Goal: Task Accomplishment & Management: Complete application form

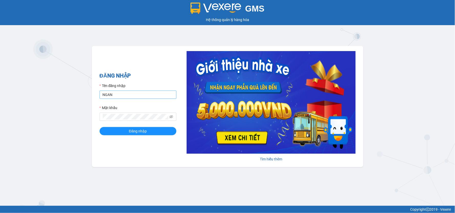
click at [131, 96] on input "NGAN" at bounding box center [138, 94] width 77 height 8
type input "ngantramhang.ttt"
click at [172, 117] on icon "eye-invisible" at bounding box center [172, 117] width 4 height 4
drag, startPoint x: 147, startPoint y: 125, endPoint x: 149, endPoint y: 127, distance: 2.8
click at [147, 125] on form "Tên đăng nhập ngantramhang.ttt Mật khẩu Đăng nhập" at bounding box center [138, 109] width 77 height 52
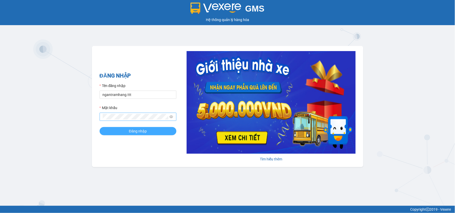
click at [149, 129] on button "Đăng nhập" at bounding box center [138, 131] width 77 height 8
click at [150, 130] on button "Đăng nhập" at bounding box center [138, 131] width 77 height 8
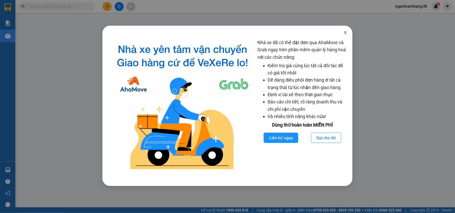
click at [61, 4] on div "Nhà xe đã có thể đặt đơn qua AhaMove và Grab ngay trên phần mềm quản lý hàng ho…" at bounding box center [227, 106] width 455 height 213
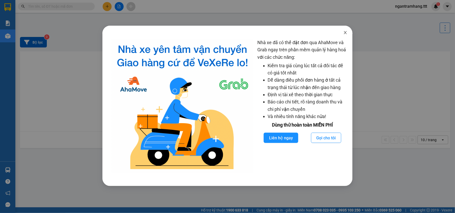
click at [345, 30] on span "Close" at bounding box center [345, 33] width 14 height 14
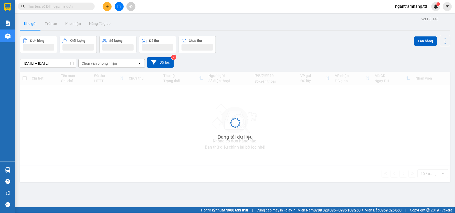
click at [110, 2] on div at bounding box center [119, 6] width 38 height 9
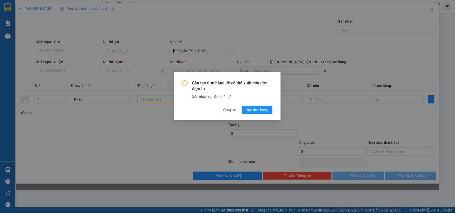
click at [231, 111] on div "Cần tạo đơn hàng để có thể xuất hóa đơn điện tử Xác nhận tạo đơn hàng? Quay lại…" at bounding box center [227, 96] width 423 height 187
click at [232, 111] on div "Cần tạo đơn hàng để có thể xuất hóa đơn điện tử Xác nhận tạo đơn hàng? Quay lại…" at bounding box center [227, 96] width 423 height 187
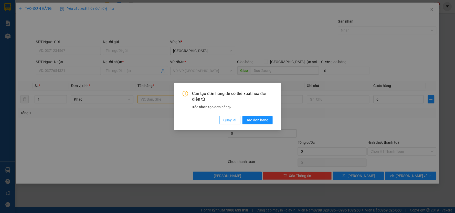
click at [231, 120] on span "Quay lại" at bounding box center [230, 120] width 13 height 6
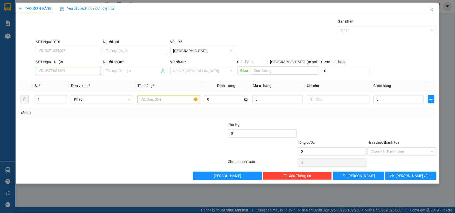
drag, startPoint x: 63, startPoint y: 65, endPoint x: 68, endPoint y: 73, distance: 9.5
click at [67, 72] on div "SĐT Người Nhận VD: 0377654321" at bounding box center [68, 68] width 65 height 18
click at [69, 75] on input "SĐT Người Nhận" at bounding box center [68, 71] width 65 height 8
type input "0888438638"
click at [85, 82] on div "0888438638 - NHAN" at bounding box center [68, 81] width 59 height 6
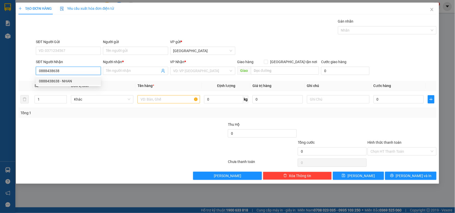
type input "NHAN"
type input "0888438638"
click at [167, 103] on div at bounding box center [169, 99] width 62 height 10
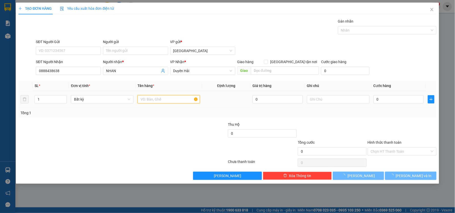
click at [171, 101] on input "text" at bounding box center [169, 99] width 62 height 8
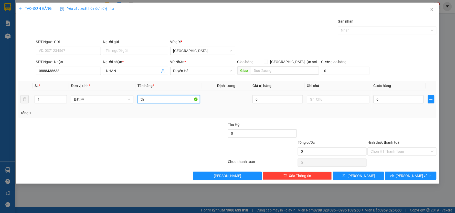
type input "thx"
click at [171, 101] on input "thx" at bounding box center [169, 99] width 62 height 8
click at [151, 103] on div at bounding box center [169, 99] width 62 height 10
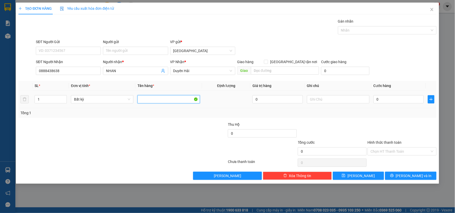
click at [150, 101] on input "text" at bounding box center [169, 99] width 62 height 8
type input "THX"
click at [413, 97] on input "0" at bounding box center [399, 99] width 50 height 8
type input "+5"
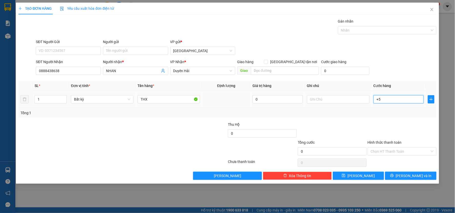
type input "5"
type input "+50"
type input "50"
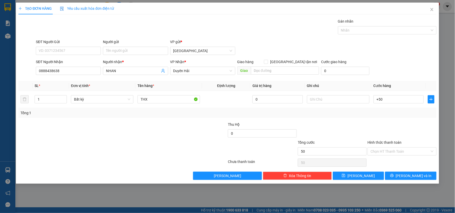
click at [365, 53] on div "SĐT Người Gửi VD: 0371234567 Người gửi Tên người gửi VP gửi * [GEOGRAPHIC_DATA]" at bounding box center [236, 48] width 403 height 18
type input "50.000"
drag, startPoint x: 404, startPoint y: 130, endPoint x: 411, endPoint y: 171, distance: 41.6
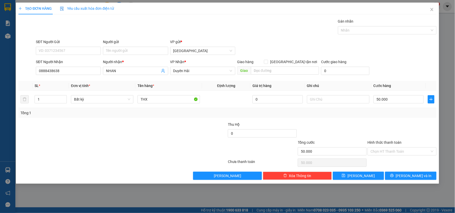
click at [404, 131] on div at bounding box center [402, 130] width 70 height 18
drag, startPoint x: 411, startPoint y: 173, endPoint x: 413, endPoint y: 178, distance: 5.6
click at [412, 178] on span "[PERSON_NAME] và In" at bounding box center [414, 176] width 36 height 6
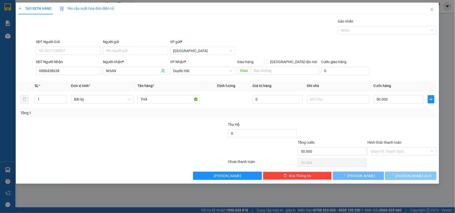
click at [413, 178] on button "[PERSON_NAME] và In" at bounding box center [410, 175] width 51 height 8
click at [413, 178] on main at bounding box center [227, 103] width 455 height 207
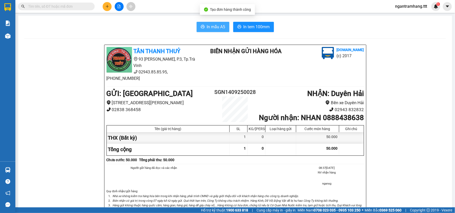
click at [213, 22] on button "In mẫu A5" at bounding box center [213, 27] width 33 height 10
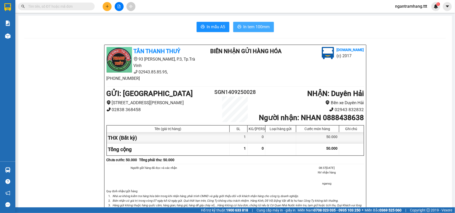
click at [254, 24] on span "In tem 100mm" at bounding box center [257, 27] width 26 height 6
click at [105, 5] on icon "plus" at bounding box center [107, 7] width 4 height 4
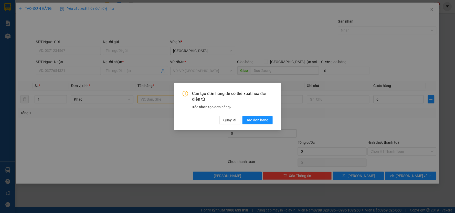
click at [67, 66] on div "Cần tạo đơn hàng để có thể xuất hóa đơn điện tử Xác nhận tạo đơn hàng? Quay lại…" at bounding box center [227, 106] width 455 height 213
click at [237, 118] on button "Quay lại" at bounding box center [229, 120] width 21 height 8
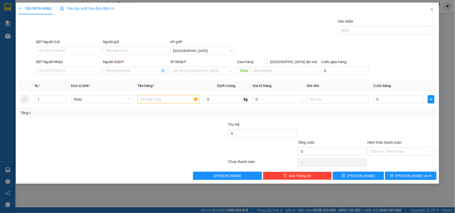
click at [75, 75] on div "SĐT Người Nhận VD: 0377654321" at bounding box center [68, 68] width 65 height 18
drag, startPoint x: 75, startPoint y: 75, endPoint x: 69, endPoint y: 73, distance: 6.4
click at [70, 73] on div "SĐT Người Nhận VD: 0377654321" at bounding box center [68, 68] width 65 height 18
click at [67, 72] on input "SĐT Người Nhận" at bounding box center [68, 71] width 65 height 8
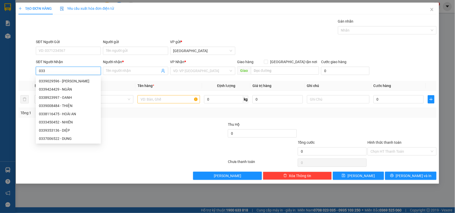
click at [67, 72] on input "033" at bounding box center [68, 71] width 65 height 8
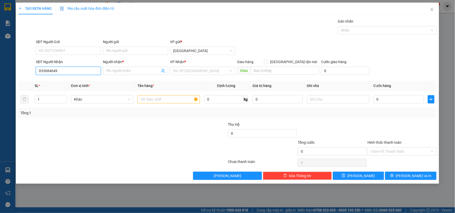
type input "0336846490"
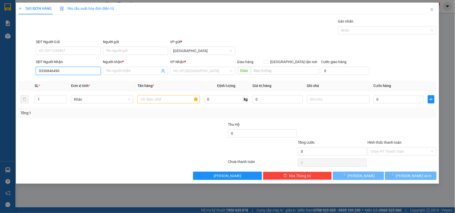
click at [67, 72] on input "0336846490" at bounding box center [68, 71] width 65 height 8
click at [66, 81] on div "0336846490 - YẾN" at bounding box center [68, 81] width 59 height 6
type input "YẾN"
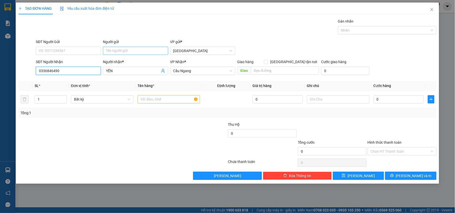
type input "0336846490"
drag, startPoint x: 121, startPoint y: 49, endPoint x: 122, endPoint y: 44, distance: 4.9
click at [121, 48] on input "Người gửi" at bounding box center [135, 51] width 65 height 8
click at [122, 44] on div "Người gửi" at bounding box center [135, 42] width 65 height 6
click at [122, 47] on input "Người gửi" at bounding box center [135, 51] width 65 height 8
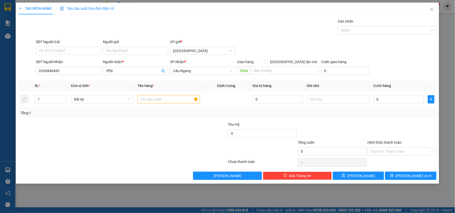
click at [142, 57] on div "Người gửi Tên người gửi" at bounding box center [135, 48] width 65 height 18
click at [135, 52] on input "Người gửi" at bounding box center [135, 51] width 65 height 8
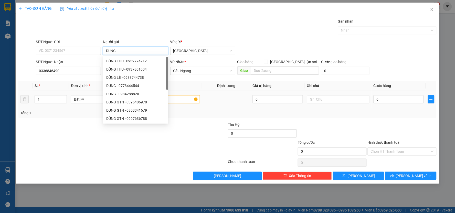
click at [167, 100] on div at bounding box center [167, 90] width 2 height 66
type input "DUNG"
click at [191, 99] on input "text" at bounding box center [169, 99] width 62 height 8
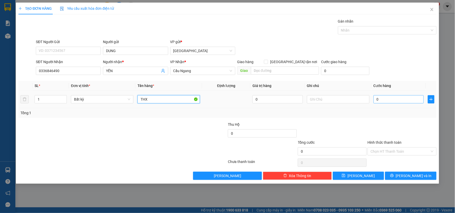
type input "THX"
click at [402, 97] on input "0" at bounding box center [399, 99] width 50 height 8
type input "+4"
type input "4"
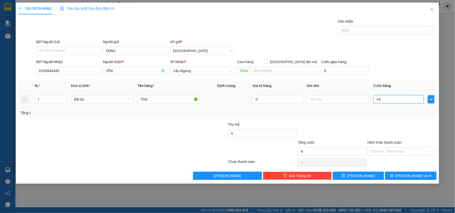
type input "+40"
type input "40"
click at [412, 179] on div "TẠO ĐƠN HÀNG Yêu cầu xuất hóa đơn điện tử Transit Pickup Surcharge Ids Transit …" at bounding box center [227, 93] width 423 height 181
type input "40.000"
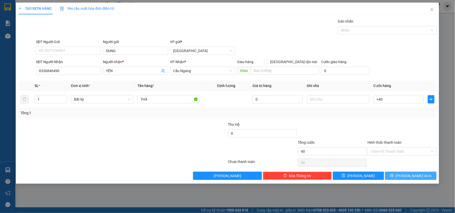
type input "40.000"
click at [411, 175] on span "[PERSON_NAME] và In" at bounding box center [414, 176] width 36 height 6
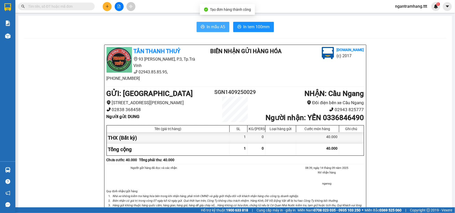
click at [215, 28] on span "In mẫu A5" at bounding box center [216, 27] width 18 height 6
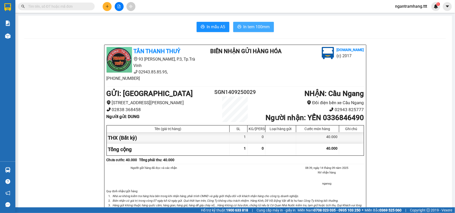
click at [253, 23] on button "In tem 100mm" at bounding box center [253, 27] width 41 height 10
click at [339, 181] on li "ngansg" at bounding box center [327, 183] width 74 height 5
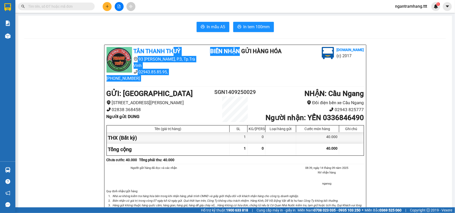
drag, startPoint x: 226, startPoint y: 62, endPoint x: 142, endPoint y: 34, distance: 88.8
click at [149, 37] on div "In mẫu A5 In tem 100mm TÂN THANH THUỶ 93 [PERSON_NAME], P.3, Tp.Trà Vinh 02943.…" at bounding box center [235, 190] width 434 height 348
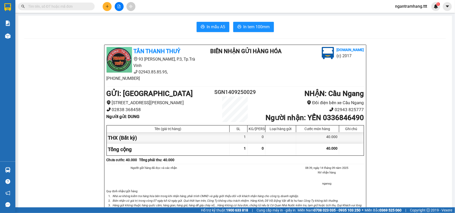
drag, startPoint x: 104, startPoint y: 2, endPoint x: 107, endPoint y: 4, distance: 3.6
click at [104, 2] on div at bounding box center [119, 6] width 38 height 9
click at [107, 5] on icon "plus" at bounding box center [107, 7] width 4 height 4
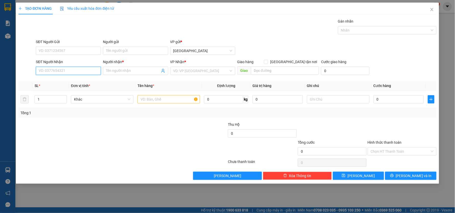
click at [58, 67] on input "SĐT Người Nhận" at bounding box center [68, 71] width 65 height 8
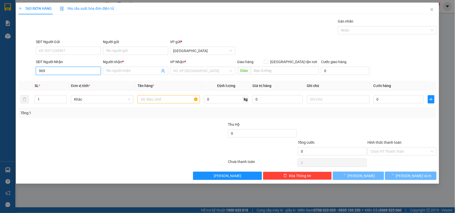
click at [60, 68] on input "969" at bounding box center [68, 71] width 65 height 8
click at [65, 70] on input "969" at bounding box center [68, 71] width 65 height 8
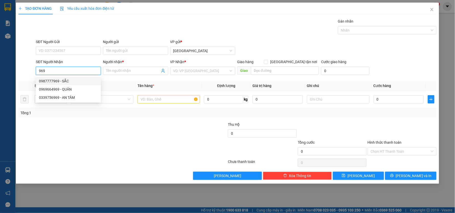
click at [79, 80] on div "0987777969 - SẮC" at bounding box center [68, 81] width 59 height 6
type input "0987777969"
type input "SẮC"
type input "0987777969"
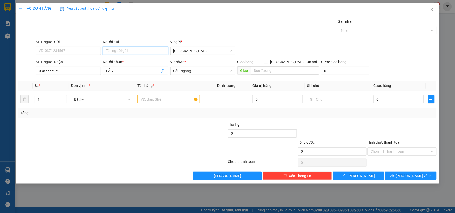
click at [129, 51] on input "Người gửi" at bounding box center [135, 51] width 65 height 8
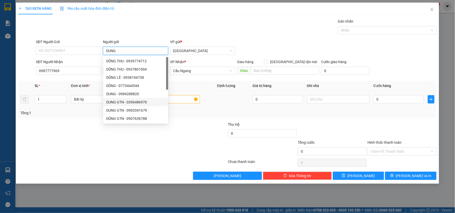
type input "DUNG"
click at [185, 96] on input "text" at bounding box center [169, 99] width 62 height 8
click at [185, 98] on input "text" at bounding box center [169, 99] width 62 height 8
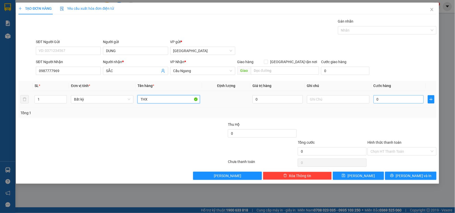
type input "THX"
click at [400, 97] on input "0" at bounding box center [399, 99] width 50 height 8
click at [396, 40] on div "SĐT Người Gửi VD: 0371234567 Người gửi DUNG VP gửi * [GEOGRAPHIC_DATA]" at bounding box center [236, 48] width 403 height 18
click at [396, 101] on input "0" at bounding box center [399, 99] width 50 height 8
type input "+6"
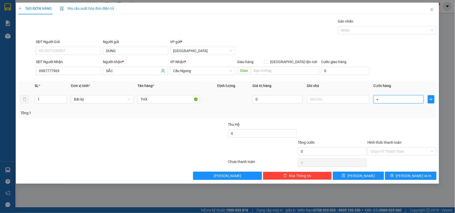
type input "6"
type input "+60"
type input "60"
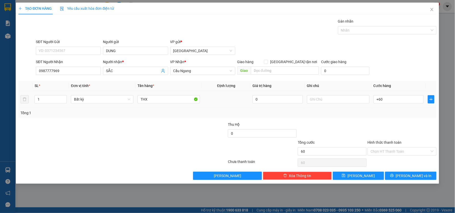
click at [397, 74] on div "SĐT Người Nhận 0987777969 Người nhận * SẮC VP Nhận * Cầu Ngang Giao hàng [GEOGR…" at bounding box center [236, 68] width 403 height 18
type input "60.000"
click at [408, 178] on span "[PERSON_NAME] và In" at bounding box center [414, 176] width 36 height 6
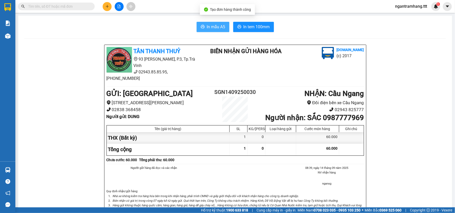
click at [199, 23] on button "In mẫu A5" at bounding box center [213, 27] width 33 height 10
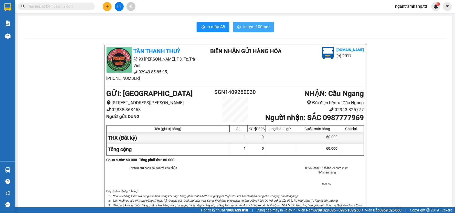
click at [257, 23] on button "In tem 100mm" at bounding box center [253, 27] width 41 height 10
click at [76, 6] on input "text" at bounding box center [58, 7] width 60 height 6
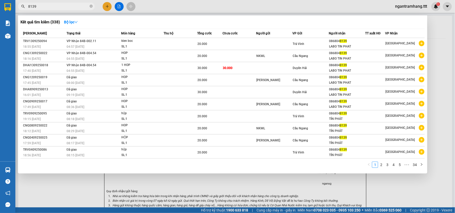
click at [87, 6] on input "8139" at bounding box center [58, 7] width 60 height 6
type input "+"
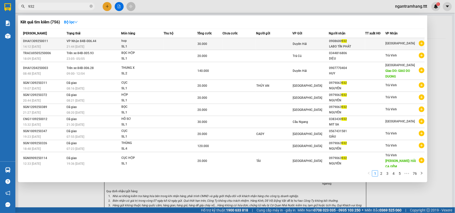
type input "932"
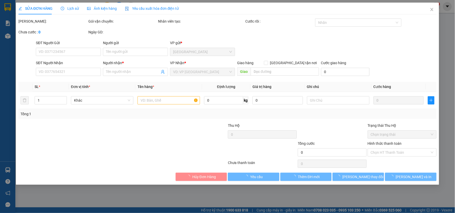
type input "0908600932"
type input "LABO TÍN PHÁT"
type input "30.000"
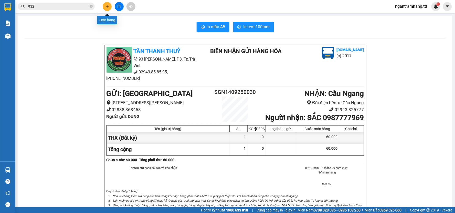
click at [106, 10] on button at bounding box center [107, 6] width 9 height 9
click at [108, 10] on button at bounding box center [107, 6] width 9 height 9
drag, startPoint x: 112, startPoint y: 4, endPoint x: 110, endPoint y: 6, distance: 2.8
click at [111, 4] on div at bounding box center [119, 6] width 38 height 9
click at [110, 7] on button at bounding box center [107, 6] width 9 height 9
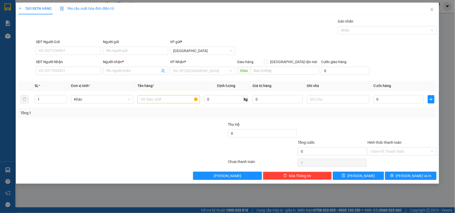
click at [58, 77] on div "SĐT Người Nhận VD: 0377654321" at bounding box center [68, 68] width 65 height 18
drag, startPoint x: 55, startPoint y: 59, endPoint x: 57, endPoint y: 67, distance: 8.6
click at [56, 62] on div "SĐT Người Nhận" at bounding box center [68, 62] width 65 height 6
click at [56, 67] on input "SĐT Người Nhận" at bounding box center [68, 71] width 65 height 8
click at [57, 67] on input "SĐT Người Nhận" at bounding box center [68, 71] width 65 height 8
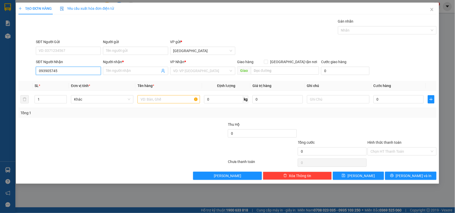
type input "0939057456"
click at [58, 68] on input "0939057456" at bounding box center [68, 71] width 65 height 8
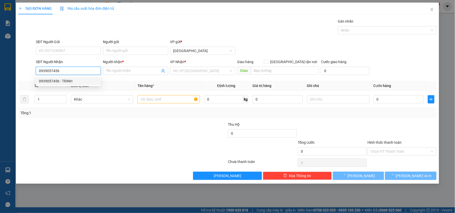
drag, startPoint x: 65, startPoint y: 81, endPoint x: 124, endPoint y: 58, distance: 63.4
click at [68, 80] on div "0939057456 - TRINH" at bounding box center [68, 81] width 59 height 6
type input "TRINH"
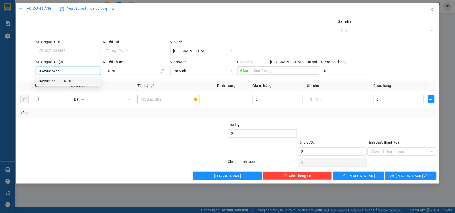
type input "0939057456"
click at [133, 56] on div "Người gửi Tên người gửi" at bounding box center [135, 48] width 65 height 18
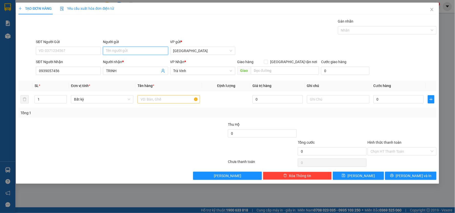
click at [133, 55] on input "Người gửi" at bounding box center [135, 51] width 65 height 8
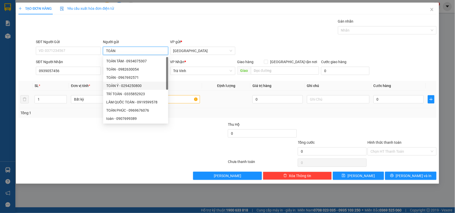
type input "TOÀN"
click at [182, 97] on input "text" at bounding box center [169, 99] width 62 height 8
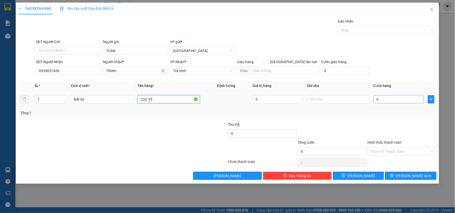
type input "CỤC VÉ"
click at [399, 98] on input "0" at bounding box center [399, 99] width 50 height 8
type input "+2"
type input "2"
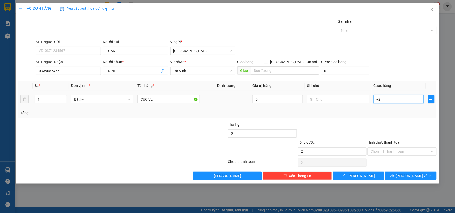
type input "+20"
type input "20"
drag, startPoint x: 399, startPoint y: 75, endPoint x: 400, endPoint y: 78, distance: 3.8
click at [400, 76] on div "SĐT Người Nhận 0939057456 Người nhận * TRINH VP Nhận * Trà Vinh Giao hàng Giao …" at bounding box center [236, 68] width 403 height 18
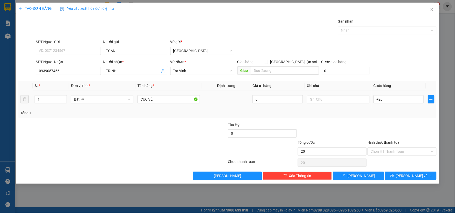
type input "20.000"
drag, startPoint x: 402, startPoint y: 171, endPoint x: 404, endPoint y: 177, distance: 6.5
click at [403, 173] on div "Transit Pickup Surcharge Ids Transit Deliver Surcharge Ids Transit Deliver Surc…" at bounding box center [227, 98] width 418 height 161
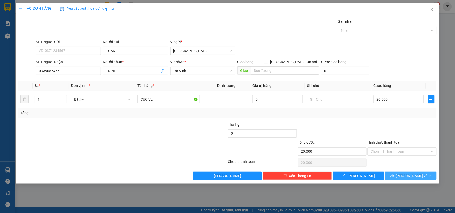
click at [394, 177] on icon "printer" at bounding box center [392, 175] width 4 height 4
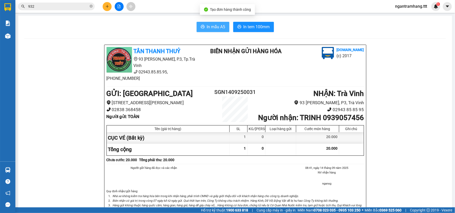
click at [199, 30] on button "In mẫu A5" at bounding box center [213, 27] width 33 height 10
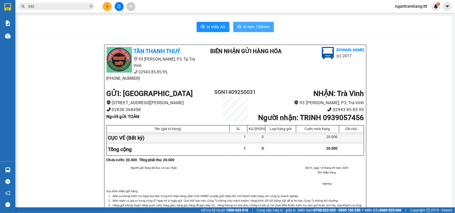
click at [262, 26] on span "In tem 100mm" at bounding box center [257, 27] width 26 height 6
click at [339, 178] on ul "08:41[DATE] NV nhận hàng ngansg" at bounding box center [322, 175] width 84 height 20
click at [90, 5] on icon "close-circle" at bounding box center [91, 6] width 3 height 3
click at [80, 10] on div "Kết quả tìm kiếm ( 756 ) Bộ lọc Mã ĐH Trạng thái Món hàng Thu hộ Tổng cước Chưa…" at bounding box center [50, 6] width 100 height 9
click at [76, 9] on input "text" at bounding box center [58, 7] width 60 height 6
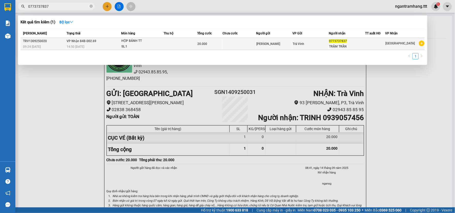
type input "0773737837"
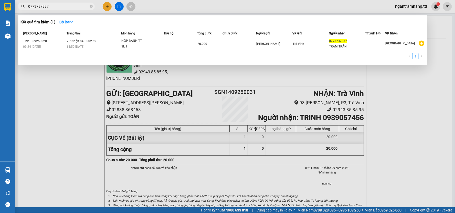
click at [83, 39] on span "VP Nhận 84B-002.69" at bounding box center [82, 41] width 30 height 4
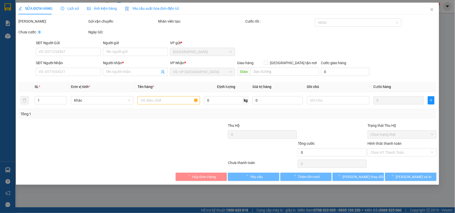
type input "[PERSON_NAME]"
type input "0773737837"
type input "TRÂM TRẦN"
type input "20.000"
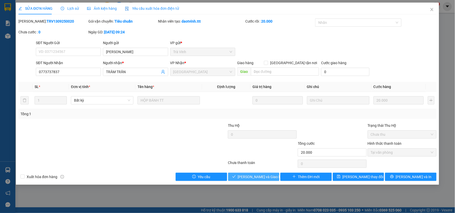
click at [256, 175] on span "[PERSON_NAME] và Giao hàng" at bounding box center [262, 177] width 49 height 6
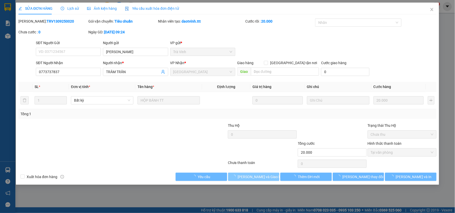
click at [256, 175] on span "[PERSON_NAME] và Giao hàng" at bounding box center [262, 177] width 49 height 6
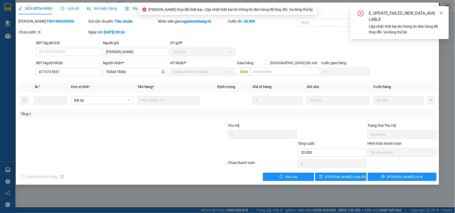
click at [442, 14] on icon "close" at bounding box center [441, 13] width 3 height 3
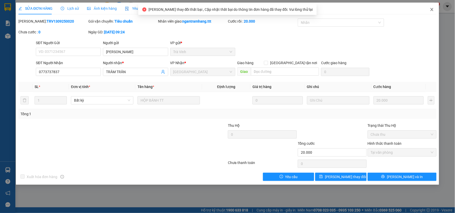
click at [436, 12] on span "Close" at bounding box center [432, 10] width 14 height 14
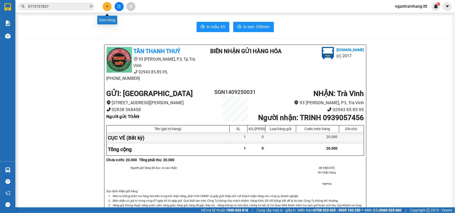
click at [108, 9] on button at bounding box center [107, 6] width 9 height 9
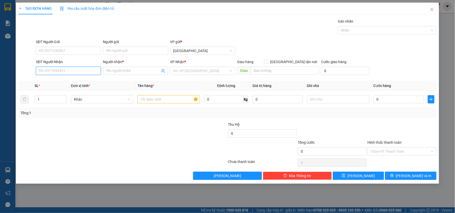
click at [69, 70] on input "SĐT Người Nhận" at bounding box center [68, 71] width 65 height 8
type input "0932833788"
click at [67, 82] on div "0932833788 - BÉ" at bounding box center [68, 81] width 59 height 6
type input "BÉ"
type input "0932833788"
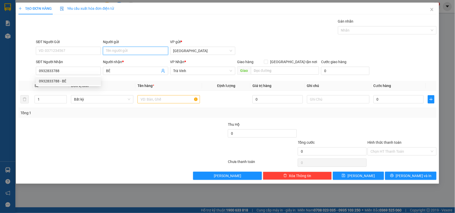
click at [128, 50] on input "Người gửi" at bounding box center [135, 51] width 65 height 8
type input "ĐÔNG HIỀN 2"
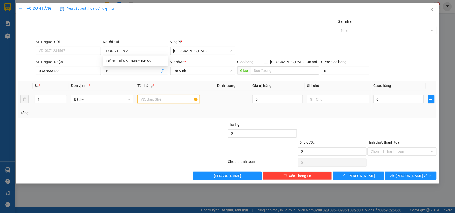
click at [185, 96] on input "text" at bounding box center [169, 99] width 62 height 8
type input "HỘP"
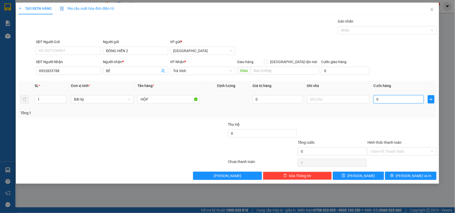
click at [420, 96] on input "0" at bounding box center [399, 99] width 50 height 8
click at [416, 71] on div "SĐT Người Nhận 0932833788 Người nhận * BÉ VP Nhận * Trà Vinh Giao hàng Giao tận…" at bounding box center [236, 68] width 403 height 18
click at [400, 178] on button "[PERSON_NAME] và In" at bounding box center [410, 175] width 51 height 8
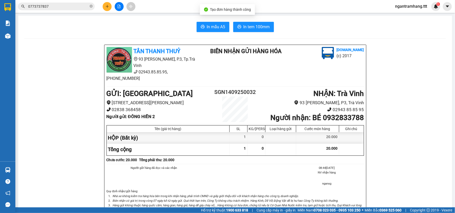
click at [204, 21] on div "In mẫu A5 In tem 100mm TÂN THANH THUỶ 93 [PERSON_NAME], P.3, Tp.Trà Vinh 02943.…" at bounding box center [235, 190] width 434 height 348
click at [206, 22] on button "In mẫu A5" at bounding box center [213, 27] width 33 height 10
click at [263, 26] on span "In tem 100mm" at bounding box center [257, 27] width 26 height 6
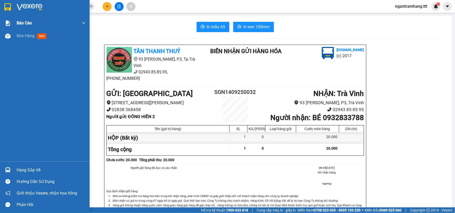
click at [7, 27] on div at bounding box center [7, 23] width 9 height 9
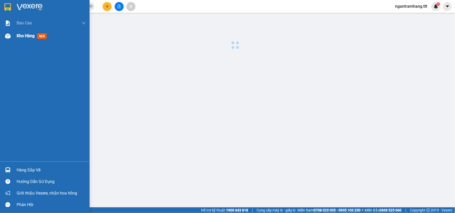
click at [14, 36] on div "Kho hàng mới" at bounding box center [45, 35] width 90 height 13
click at [13, 36] on div "Kho hàng mới" at bounding box center [45, 35] width 90 height 13
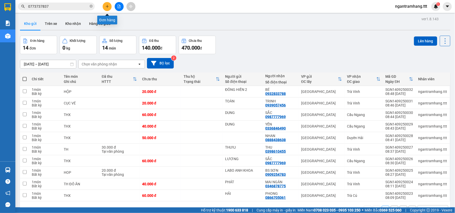
click at [105, 5] on icon "plus" at bounding box center [107, 7] width 4 height 4
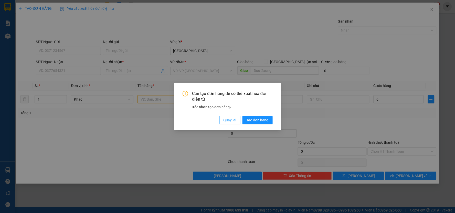
click at [228, 117] on span "Quay lại" at bounding box center [230, 120] width 13 height 6
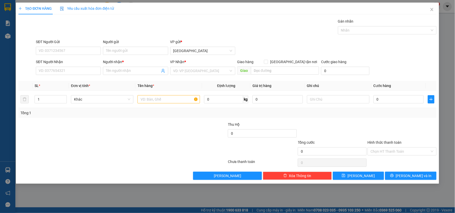
click at [70, 66] on div "SĐT Người Nhận" at bounding box center [68, 63] width 65 height 8
click at [73, 72] on input "SĐT Người Nhận" at bounding box center [68, 71] width 65 height 8
drag, startPoint x: 73, startPoint y: 79, endPoint x: 84, endPoint y: 113, distance: 35.9
click at [74, 82] on div "0966747139 - BS PHÚ" at bounding box center [68, 81] width 59 height 6
type input "0966747139"
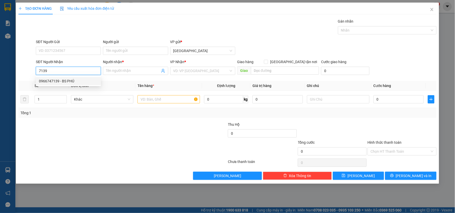
type input "BS PHÚ"
type input "0966747139"
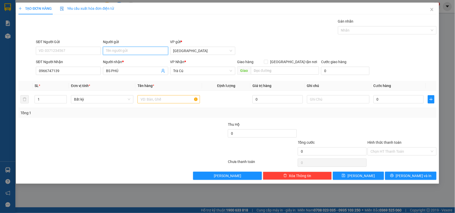
click at [113, 50] on input "Người gửi" at bounding box center [135, 51] width 65 height 8
type input "LAB MỸ Á"
click at [195, 103] on input "text" at bounding box center [169, 99] width 62 height 8
type input "HỘP"
click at [409, 99] on input "0" at bounding box center [399, 99] width 50 height 8
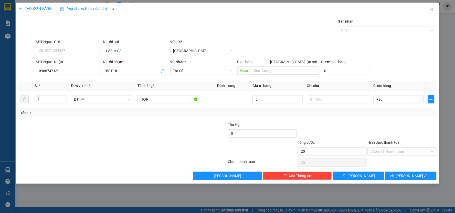
click at [409, 72] on div "SĐT Người Nhận 0966747139 Người nhận * BS PHÚ VP Nhận * Trà Cú Giao hàng [GEOGR…" at bounding box center [236, 68] width 403 height 18
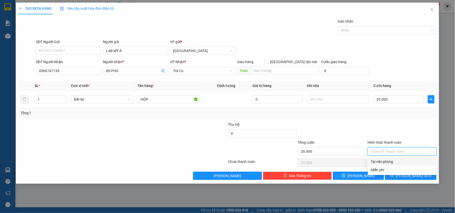
drag, startPoint x: 403, startPoint y: 150, endPoint x: 388, endPoint y: 159, distance: 17.1
click at [401, 152] on input "Hình thức thanh toán" at bounding box center [400, 151] width 59 height 8
drag, startPoint x: 388, startPoint y: 159, endPoint x: 390, endPoint y: 141, distance: 18.0
click at [388, 158] on div "Tại văn phòng" at bounding box center [402, 161] width 63 height 6
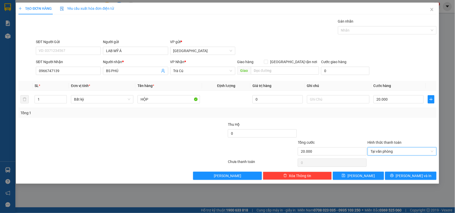
drag, startPoint x: 391, startPoint y: 129, endPoint x: 394, endPoint y: 146, distance: 17.3
click at [392, 135] on div at bounding box center [402, 130] width 70 height 18
click at [397, 176] on button "[PERSON_NAME] và In" at bounding box center [410, 175] width 51 height 8
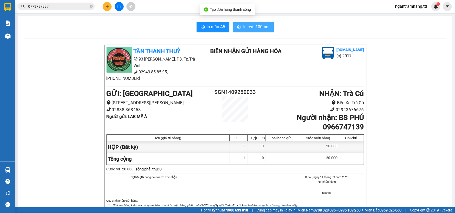
click at [257, 23] on button "In tem 100mm" at bounding box center [253, 27] width 41 height 10
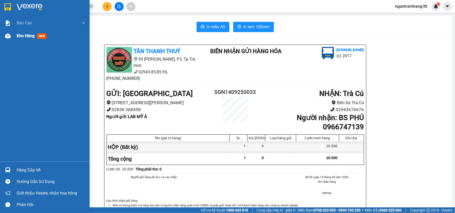
click at [8, 43] on div "Báo cáo Mẫu 1: Báo cáo dòng tiền theo nhân viên (nhân viên) Mẫu 3: Báo cáo dòng…" at bounding box center [45, 89] width 90 height 144
click at [9, 42] on div "Kho hàng mới" at bounding box center [45, 35] width 90 height 13
click at [9, 41] on div "Kho hàng mới" at bounding box center [45, 35] width 90 height 13
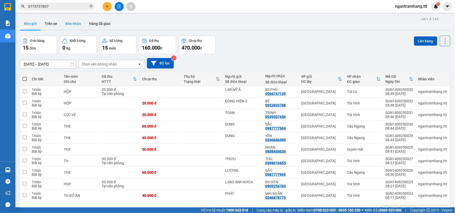
click at [68, 26] on button "Kho nhận" at bounding box center [73, 23] width 24 height 12
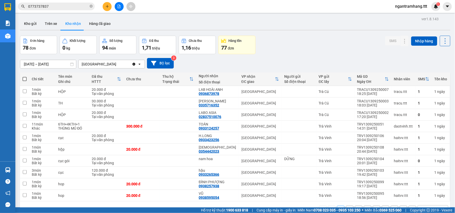
click at [124, 8] on div at bounding box center [119, 6] width 38 height 9
drag, startPoint x: 122, startPoint y: 8, endPoint x: 117, endPoint y: 13, distance: 7.6
click at [121, 8] on button at bounding box center [119, 6] width 9 height 9
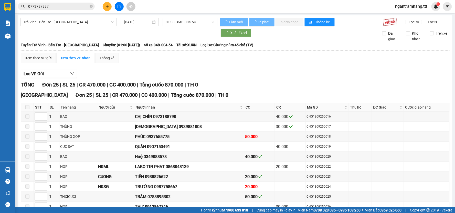
drag, startPoint x: 61, startPoint y: 16, endPoint x: 65, endPoint y: 48, distance: 31.6
click at [61, 16] on div "Trà Vinh - Bến Tre - [GEOGRAPHIC_DATA] [DATE] 01:00 - 84B-004.54 Làm mới In phơ…" at bounding box center [235, 199] width 435 height 369
click at [63, 23] on span "Trà Vinh - Bến Tre - [GEOGRAPHIC_DATA]" at bounding box center [69, 22] width 90 height 8
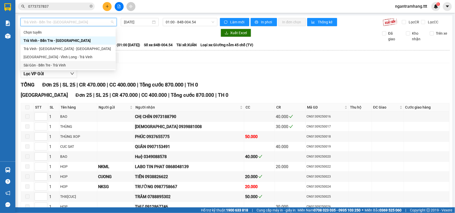
click at [62, 61] on div "Sài Gòn - Bến Tre - Trà Vinh" at bounding box center [67, 65] width 95 height 8
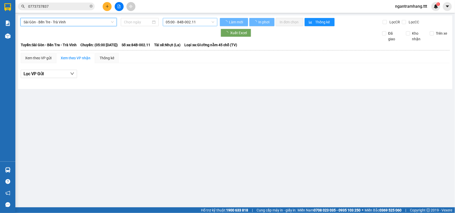
type input "[DATE]"
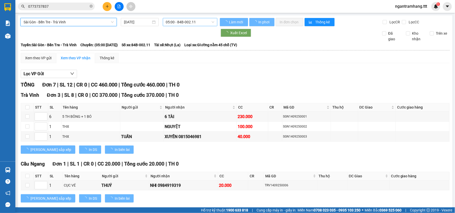
click at [185, 22] on span "05:00 - 84B-002.11" at bounding box center [190, 22] width 48 height 8
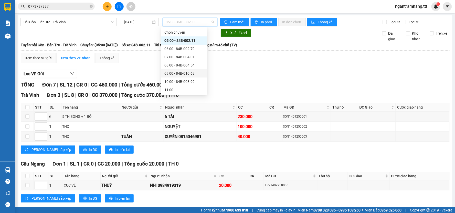
drag, startPoint x: 182, startPoint y: 77, endPoint x: 181, endPoint y: 73, distance: 4.0
click at [181, 73] on div "Chọn chuyến 05:00 - 84B-002.11 06:00 - 84B-002.79 07:00 - 84B-004.01 08:00 - 84…" at bounding box center [184, 101] width 46 height 147
click at [181, 73] on div "09:00 - 84B-010.68" at bounding box center [184, 73] width 40 height 6
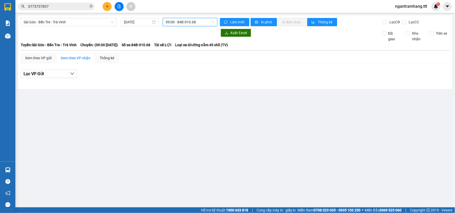
click at [109, 11] on div at bounding box center [119, 6] width 38 height 9
click at [108, 7] on icon "plus" at bounding box center [107, 7] width 4 height 4
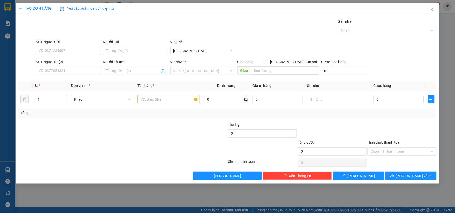
click at [57, 63] on div "SĐT Người Nhận" at bounding box center [68, 62] width 65 height 6
click at [57, 67] on input "SĐT Người Nhận" at bounding box center [68, 71] width 65 height 8
click at [60, 66] on div "SĐT Người Nhận" at bounding box center [68, 63] width 65 height 8
click at [78, 72] on input "SĐT Người Nhận" at bounding box center [68, 71] width 65 height 8
drag, startPoint x: 76, startPoint y: 72, endPoint x: 455, endPoint y: 73, distance: 379.2
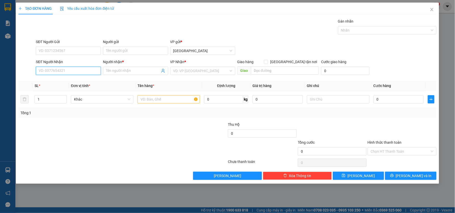
click at [89, 72] on input "SĐT Người Nhận" at bounding box center [68, 71] width 65 height 8
type input "0966332218"
drag, startPoint x: 64, startPoint y: 82, endPoint x: 112, endPoint y: 63, distance: 51.6
click at [65, 82] on div "0966332218 - ĐOÀN VĂN" at bounding box center [68, 81] width 59 height 6
type input "ĐOÀN VĂN"
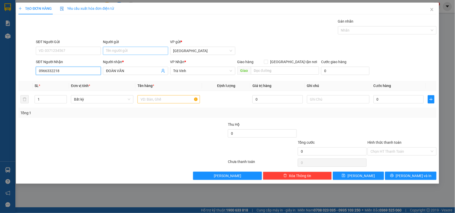
type input "0966332218"
click at [115, 52] on input "Người gửi" at bounding box center [135, 51] width 65 height 8
type input "GEM"
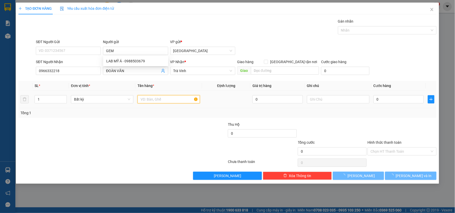
click at [170, 98] on input "text" at bounding box center [169, 99] width 62 height 8
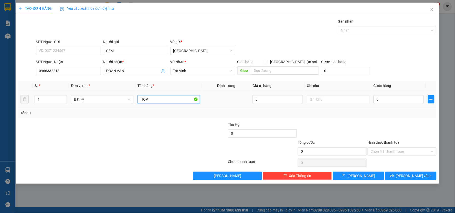
type input "HOP"
click at [401, 94] on div "0" at bounding box center [399, 99] width 50 height 10
click at [403, 98] on input "0" at bounding box center [399, 99] width 50 height 8
type input "+2"
type input "2"
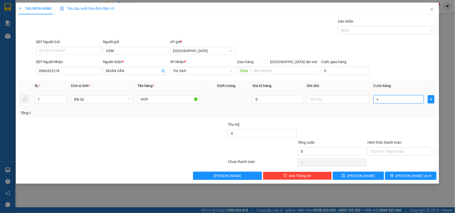
type input "2"
type input "+20"
type input "20"
type input "20.000"
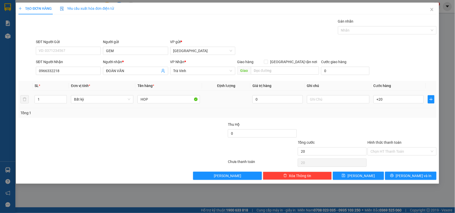
type input "20.000"
click at [396, 70] on div "SĐT Người Nhận 0966332218 Người nhận * ĐOÀN VĂN VP Nhận * Trà Vinh Giao hàng Gi…" at bounding box center [236, 68] width 403 height 18
drag, startPoint x: 394, startPoint y: 169, endPoint x: 399, endPoint y: 173, distance: 6.7
click at [395, 170] on div "Transit Pickup Surcharge Ids Transit Deliver Surcharge Ids Transit Deliver Surc…" at bounding box center [227, 98] width 418 height 161
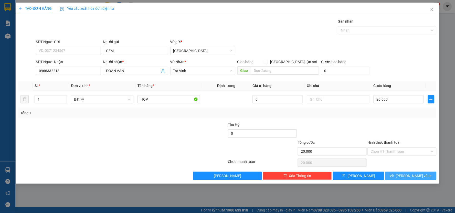
click at [400, 173] on button "[PERSON_NAME] và In" at bounding box center [410, 175] width 51 height 8
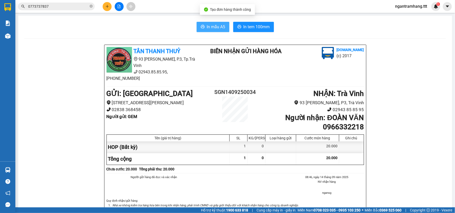
click at [214, 29] on span "In mẫu A5" at bounding box center [216, 27] width 18 height 6
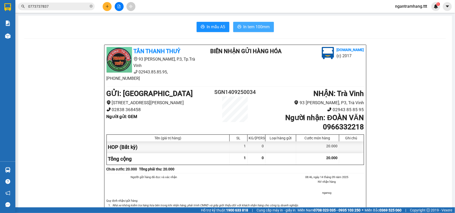
click at [248, 26] on span "In tem 100mm" at bounding box center [257, 27] width 26 height 6
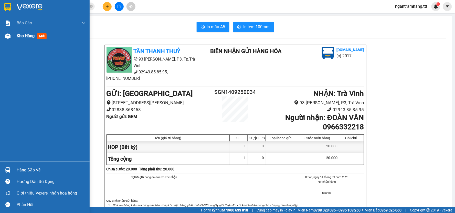
click at [4, 33] on div at bounding box center [7, 35] width 9 height 9
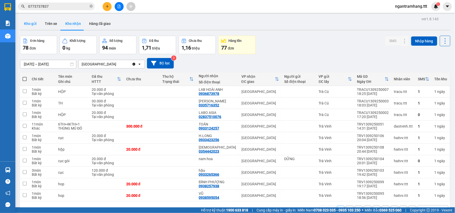
click at [27, 23] on button "Kho gửi" at bounding box center [30, 23] width 21 height 12
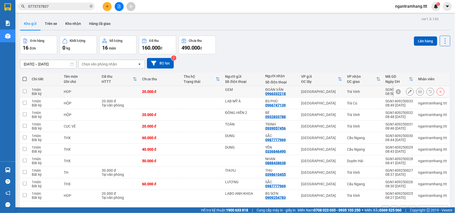
click at [87, 91] on div "HOP" at bounding box center [80, 91] width 33 height 4
checkbox input "true"
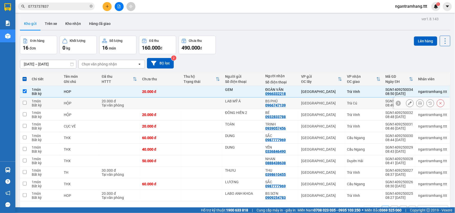
click at [86, 102] on div "HỘP" at bounding box center [80, 103] width 33 height 4
checkbox input "true"
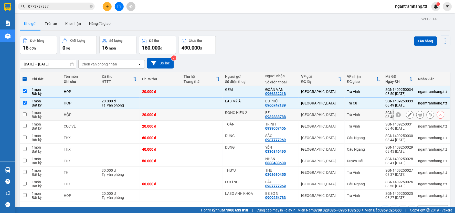
click at [84, 116] on div "HỘP" at bounding box center [80, 114] width 33 height 4
checkbox input "true"
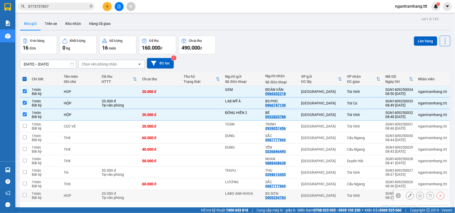
click at [82, 189] on td "HOP" at bounding box center [80, 195] width 38 height 12
checkbox input "true"
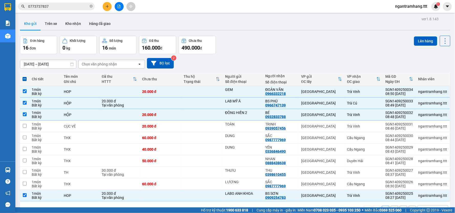
drag, startPoint x: 420, startPoint y: 186, endPoint x: 424, endPoint y: 184, distance: 3.9
click at [424, 207] on div "10 / trang" at bounding box center [429, 209] width 16 height 5
click at [424, 196] on span "100 / trang" at bounding box center [426, 198] width 18 height 5
checkbox input "false"
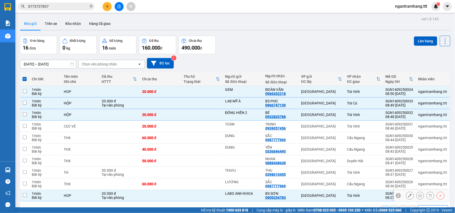
checkbox input "false"
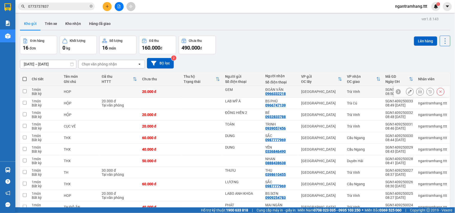
click at [76, 89] on div "HOP" at bounding box center [80, 91] width 33 height 4
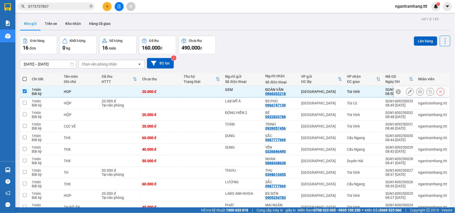
checkbox input "true"
click at [78, 101] on div "HỘP" at bounding box center [80, 103] width 33 height 4
checkbox input "true"
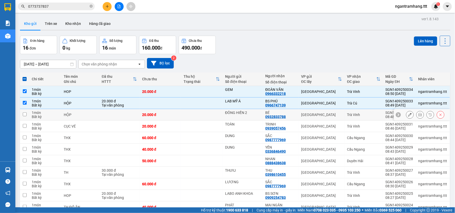
drag, startPoint x: 78, startPoint y: 91, endPoint x: 78, endPoint y: 94, distance: 3.6
click at [78, 112] on div "HỘP" at bounding box center [80, 114] width 33 height 4
checkbox input "true"
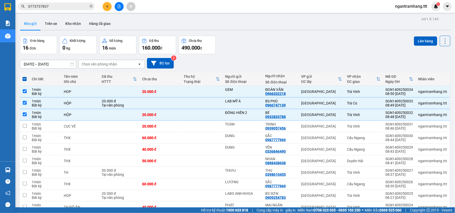
checkbox input "true"
click at [82, 193] on div "HOP" at bounding box center [80, 195] width 33 height 4
checkbox input "true"
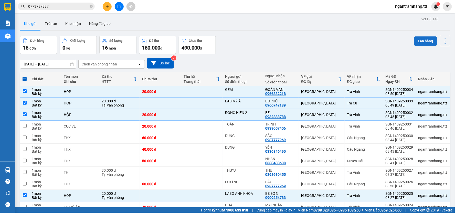
click at [421, 38] on button "Lên hàng" at bounding box center [425, 40] width 23 height 9
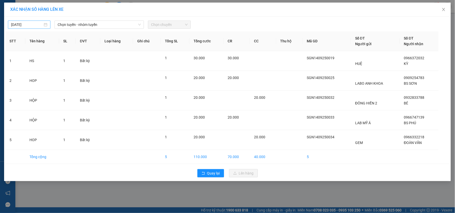
click at [23, 24] on input "[DATE]" at bounding box center [27, 25] width 32 height 6
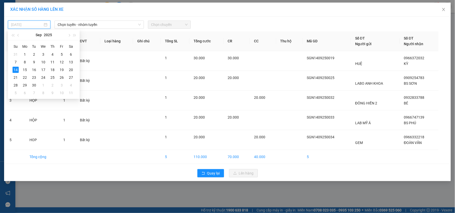
type input "[DATE]"
drag, startPoint x: 86, startPoint y: 26, endPoint x: 88, endPoint y: 29, distance: 3.8
click at [86, 26] on span "Chọn tuyến - nhóm tuyến" at bounding box center [99, 25] width 83 height 8
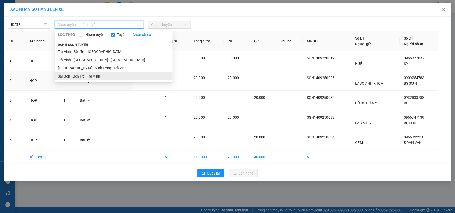
click at [89, 77] on li "Sài Gòn - Bến Tre - Trà Vinh" at bounding box center [114, 76] width 118 height 8
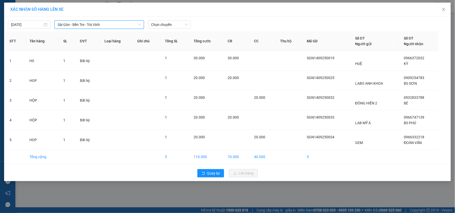
click at [177, 18] on div "[DATE] [GEOGRAPHIC_DATA] - [GEOGRAPHIC_DATA] Tre - [GEOGRAPHIC_DATA] [GEOGRAPHI…" at bounding box center [227, 23] width 444 height 11
drag, startPoint x: 177, startPoint y: 21, endPoint x: 181, endPoint y: 28, distance: 8.2
click at [177, 23] on span "Chọn chuyến" at bounding box center [169, 25] width 36 height 8
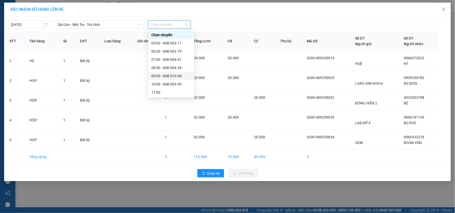
click at [178, 75] on div "09:00 - 84B-010.68" at bounding box center [171, 76] width 40 height 6
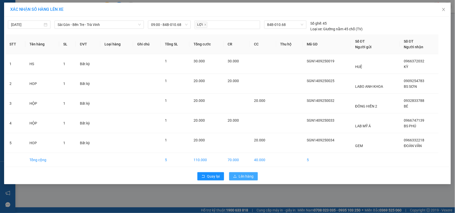
click at [235, 177] on icon "upload" at bounding box center [235, 176] width 4 height 4
click at [235, 177] on icon "loading" at bounding box center [234, 175] width 5 height 5
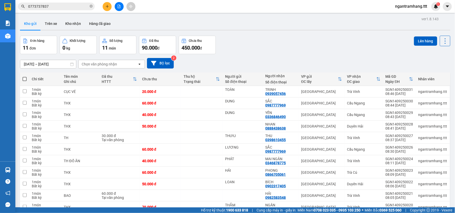
click at [76, 8] on input "0773737837" at bounding box center [58, 7] width 60 height 6
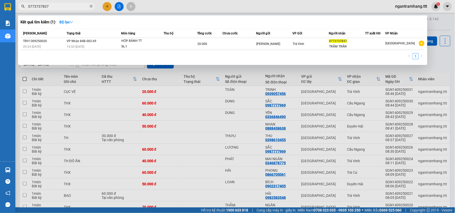
click at [75, 8] on input "0773737837" at bounding box center [58, 7] width 60 height 6
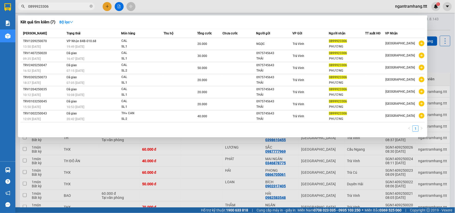
type input "0899923306"
click at [117, 8] on div at bounding box center [227, 106] width 455 height 213
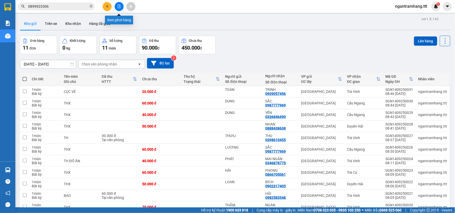
click at [117, 8] on icon "file-add" at bounding box center [119, 7] width 4 height 4
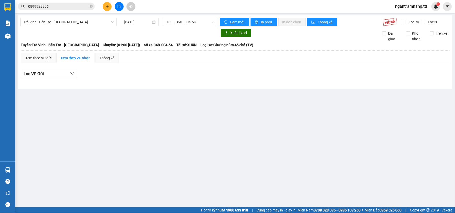
click at [49, 21] on span "Trà Vinh - Bến Tre - [GEOGRAPHIC_DATA]" at bounding box center [69, 22] width 90 height 8
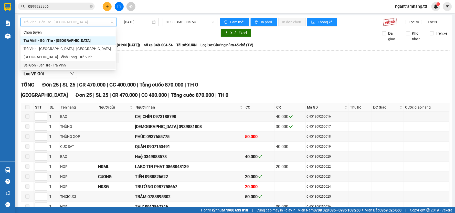
click at [68, 64] on div "Sài Gòn - Bến Tre - Trà Vinh" at bounding box center [68, 65] width 89 height 6
type input "[DATE]"
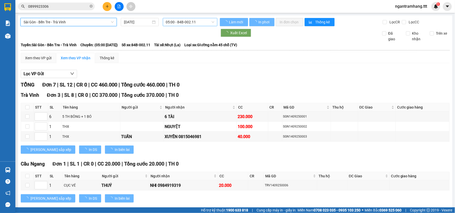
click at [175, 18] on span "05:00 - 84B-002.11" at bounding box center [190, 22] width 48 height 8
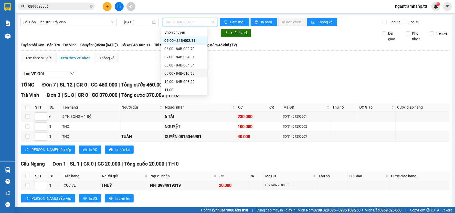
click at [186, 73] on div "09:00 - 84B-010.68" at bounding box center [184, 73] width 40 height 6
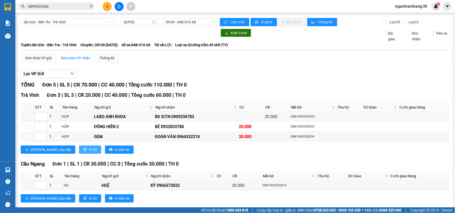
click at [79, 145] on button "In DS" at bounding box center [90, 149] width 22 height 8
click at [79, 194] on button "In DS" at bounding box center [90, 198] width 22 height 8
click at [60, 7] on input "0899923306" at bounding box center [58, 7] width 60 height 6
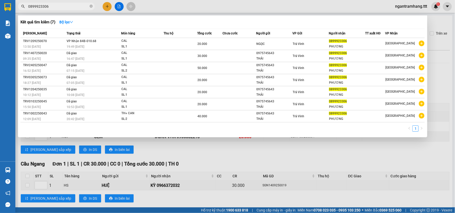
click at [60, 7] on input "0899923306" at bounding box center [58, 7] width 60 height 6
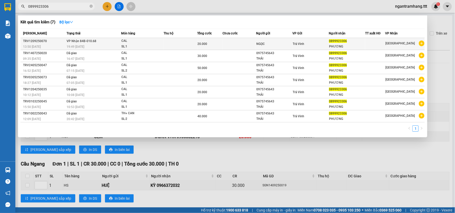
click at [107, 42] on td "VP Nhận 84B-010.68 19:49 [DATE]" at bounding box center [93, 44] width 56 height 12
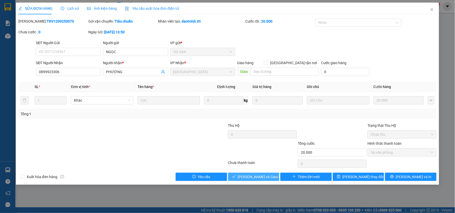
click at [257, 177] on span "[PERSON_NAME] và Giao hàng" at bounding box center [262, 177] width 49 height 6
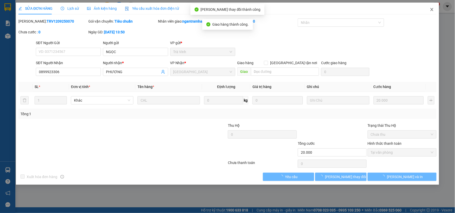
click at [433, 7] on span "Close" at bounding box center [432, 10] width 14 height 14
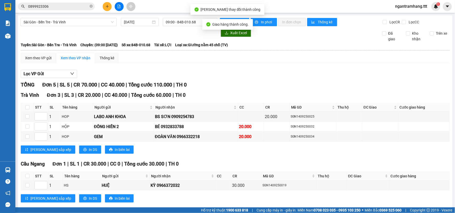
click at [51, 8] on input "0899923306" at bounding box center [58, 7] width 60 height 6
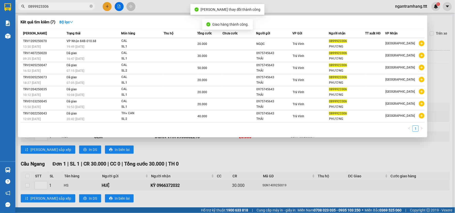
click at [51, 8] on input "0899923306" at bounding box center [58, 7] width 60 height 6
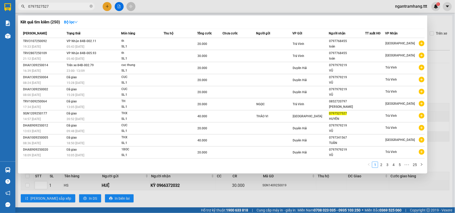
click at [51, 8] on input "0797527527" at bounding box center [58, 7] width 60 height 6
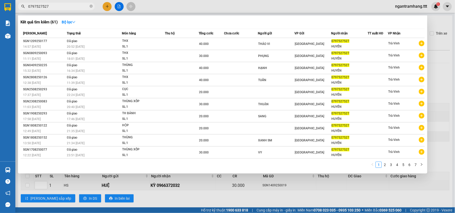
type input "0797527527"
click at [106, 5] on div at bounding box center [227, 106] width 455 height 213
click at [106, 5] on icon "plus" at bounding box center [107, 7] width 4 height 4
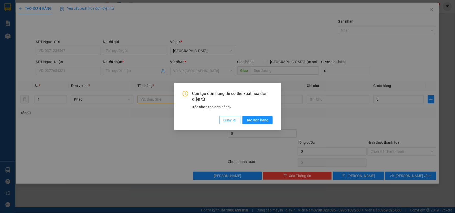
click at [230, 122] on span "Quay lại" at bounding box center [230, 120] width 13 height 6
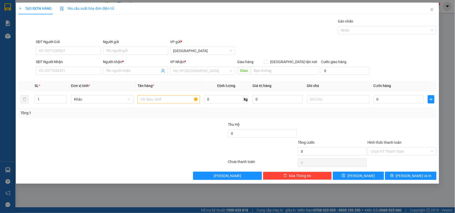
click at [73, 66] on div "SĐT Người Nhận" at bounding box center [68, 63] width 65 height 8
click at [78, 67] on input "SĐT Người Nhận" at bounding box center [68, 71] width 65 height 8
paste input "0797527527"
type input "0797527527"
click at [83, 79] on div "0797527527 - [PERSON_NAME]" at bounding box center [68, 81] width 59 height 6
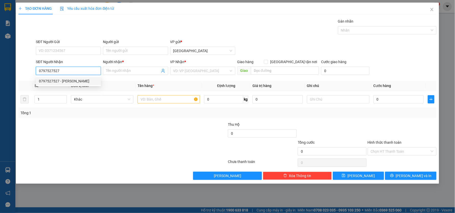
type input "HUYỀN"
type input "0797527527"
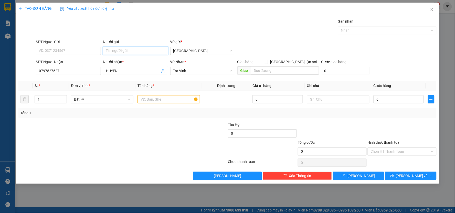
click at [124, 54] on input "Người gửi" at bounding box center [135, 51] width 65 height 8
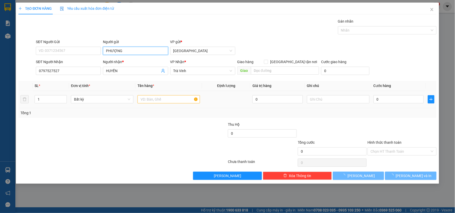
type input "PHƯỢNG"
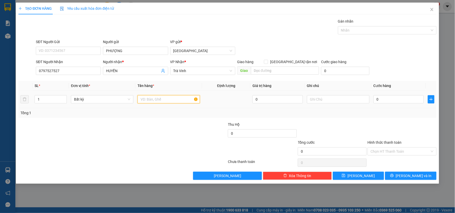
click at [162, 99] on body "Kết quả tìm kiếm ( 61 ) Bộ lọc Mã ĐH Trạng thái Món hàng Thu hộ Tổng cước Chưa …" at bounding box center [227, 106] width 455 height 213
type input "THÙNG"
click at [394, 103] on input "0" at bounding box center [399, 99] width 50 height 8
type input "20.000"
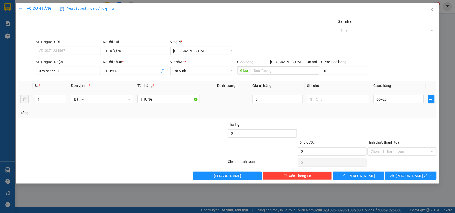
type input "20.000"
click at [396, 78] on div "Transit Pickup Surcharge Ids Transit Deliver Surcharge Ids Transit Deliver Surc…" at bounding box center [227, 98] width 418 height 161
click at [394, 100] on input "20.000" at bounding box center [399, 99] width 50 height 8
drag, startPoint x: 396, startPoint y: 135, endPoint x: 409, endPoint y: 168, distance: 36.2
click at [396, 136] on div at bounding box center [402, 130] width 70 height 18
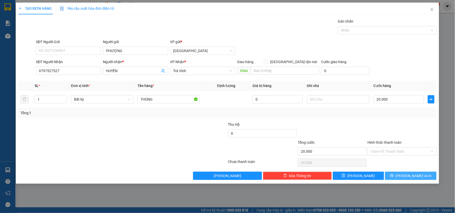
drag, startPoint x: 409, startPoint y: 168, endPoint x: 410, endPoint y: 174, distance: 5.5
click at [410, 169] on div "Transit Pickup Surcharge Ids Transit Deliver Surcharge Ids Transit Deliver Surc…" at bounding box center [227, 98] width 418 height 161
click at [411, 176] on span "[PERSON_NAME] và In" at bounding box center [414, 176] width 36 height 6
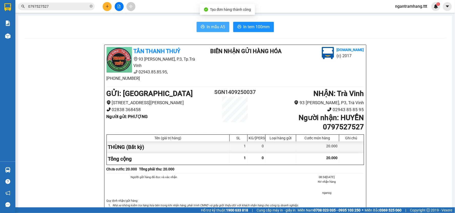
click at [214, 24] on span "In mẫu A5" at bounding box center [216, 27] width 18 height 6
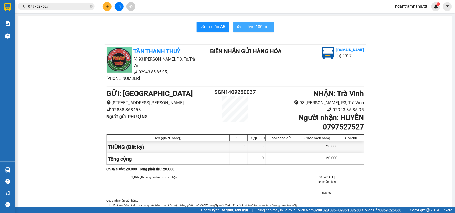
click at [244, 27] on span "In tem 100mm" at bounding box center [257, 27] width 26 height 6
click at [78, 6] on input "0797527527" at bounding box center [58, 7] width 60 height 6
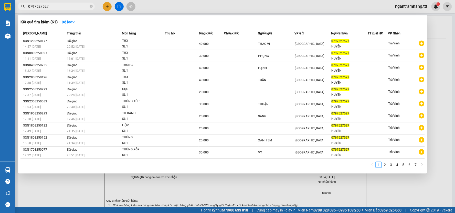
click at [78, 6] on input "0797527527" at bounding box center [58, 7] width 60 height 6
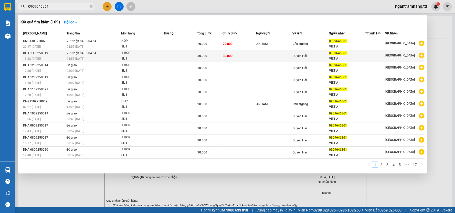
type input "0909646861"
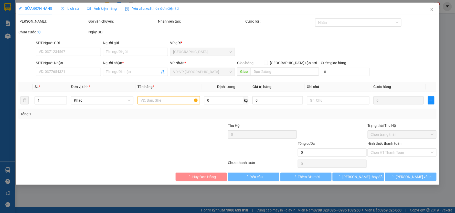
type input "0909646861"
type input "VIET A"
type input "30.000"
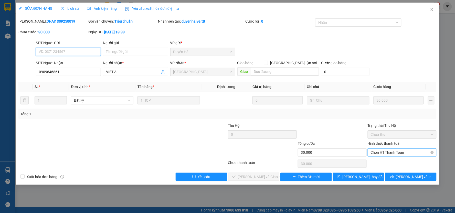
click at [385, 155] on span "Chọn HT Thanh Toán" at bounding box center [402, 152] width 63 height 8
click at [387, 159] on div "Tại văn phòng" at bounding box center [402, 162] width 69 height 8
type input "0"
click at [264, 173] on button "[PERSON_NAME] và Giao hàng" at bounding box center [253, 176] width 51 height 8
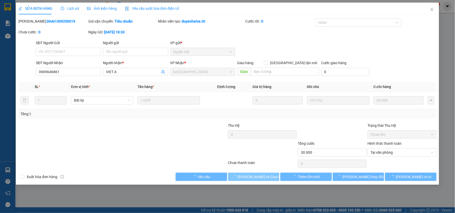
drag, startPoint x: 264, startPoint y: 173, endPoint x: 455, endPoint y: 124, distance: 197.0
click at [264, 173] on button "[PERSON_NAME] và Giao hàng" at bounding box center [253, 176] width 51 height 8
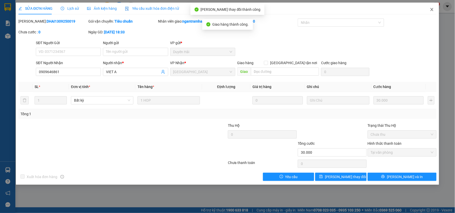
click at [431, 8] on icon "close" at bounding box center [432, 9] width 4 height 4
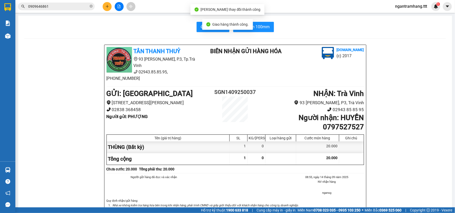
drag, startPoint x: 70, startPoint y: 4, endPoint x: 72, endPoint y: 8, distance: 4.4
click at [71, 5] on input "0909646861" at bounding box center [58, 7] width 60 height 6
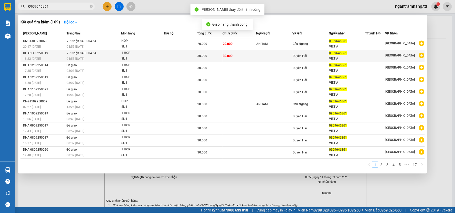
click at [225, 60] on td "30.000" at bounding box center [240, 56] width 34 height 12
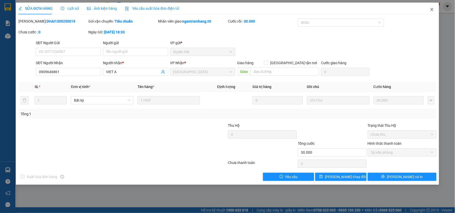
click at [433, 11] on icon "close" at bounding box center [431, 9] width 3 height 3
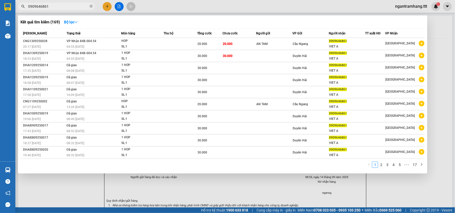
click at [66, 7] on input "0909646861" at bounding box center [58, 7] width 60 height 6
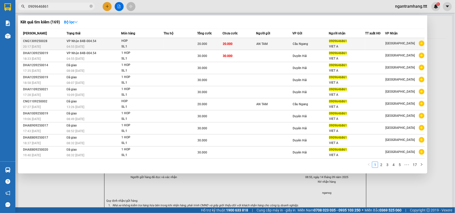
click at [175, 48] on td at bounding box center [181, 44] width 34 height 12
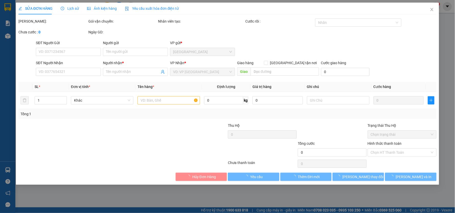
type input "AN TAM"
type input "0909646861"
type input "VIET A"
type input "20.000"
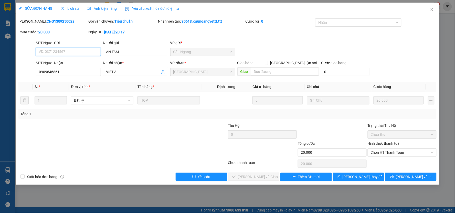
click at [391, 155] on span "Chọn HT Thanh Toán" at bounding box center [402, 152] width 63 height 8
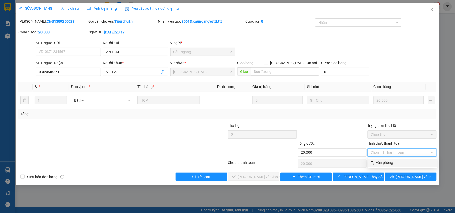
click at [384, 160] on div "Tại văn phòng" at bounding box center [402, 163] width 63 height 6
type input "0"
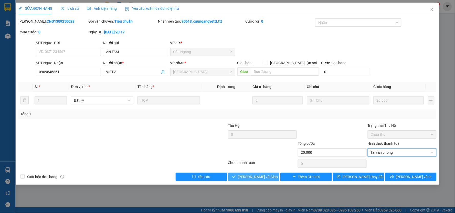
click at [249, 175] on span "[PERSON_NAME] và Giao hàng" at bounding box center [262, 177] width 49 height 6
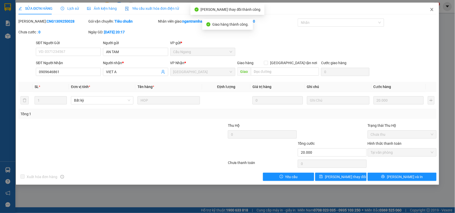
click at [431, 9] on icon "close" at bounding box center [432, 9] width 4 height 4
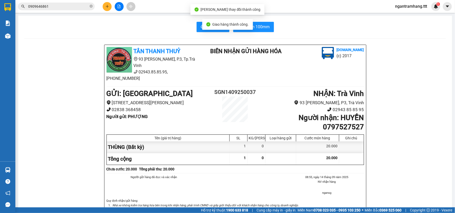
click at [71, 5] on input "0909646861" at bounding box center [58, 7] width 60 height 6
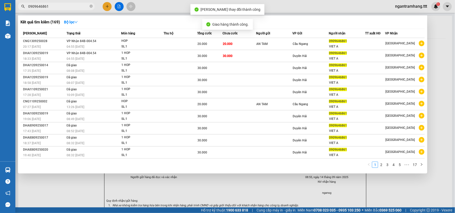
click at [71, 5] on input "0909646861" at bounding box center [58, 7] width 60 height 6
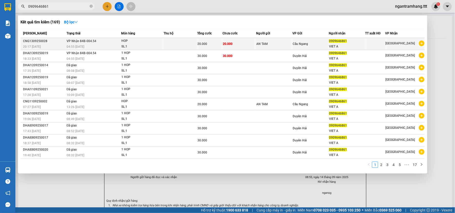
click at [232, 45] on span "20.000" at bounding box center [228, 44] width 10 height 4
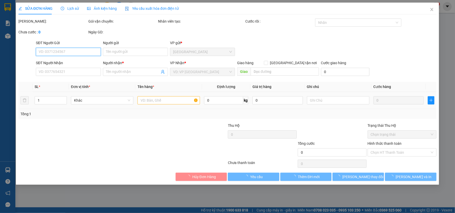
type input "AN TAM"
type input "0909646861"
type input "VIET A"
type input "20.000"
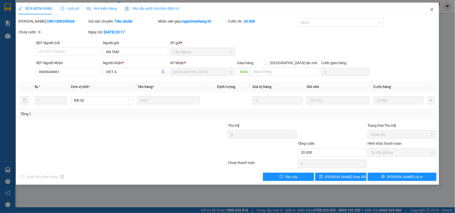
click at [435, 6] on span "Close" at bounding box center [432, 10] width 14 height 14
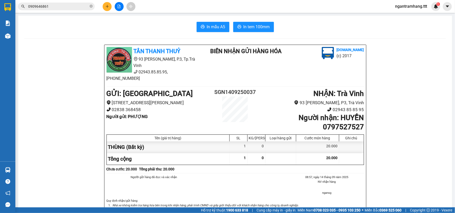
click at [54, 3] on span "0909646861" at bounding box center [56, 7] width 77 height 8
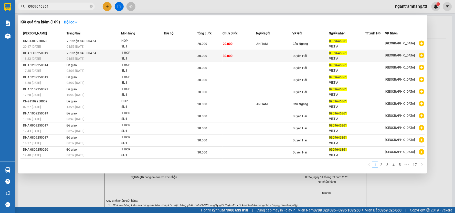
click at [173, 58] on td at bounding box center [181, 56] width 34 height 12
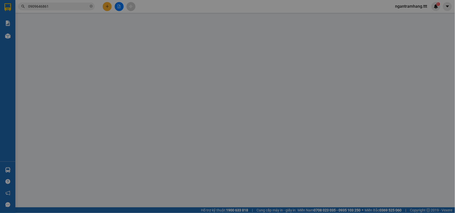
type input "0909646861"
type input "VIET A"
type input "30.000"
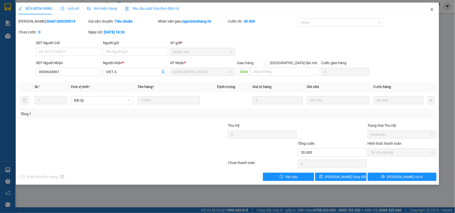
click at [433, 6] on span "Close" at bounding box center [432, 10] width 14 height 14
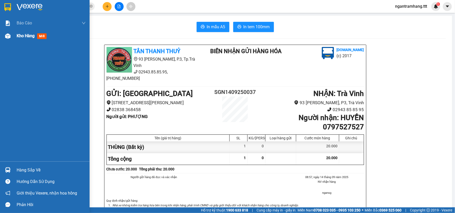
click at [6, 42] on div "Kho hàng mới" at bounding box center [45, 35] width 90 height 13
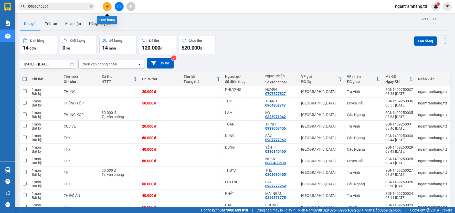
click at [108, 8] on button at bounding box center [107, 6] width 9 height 9
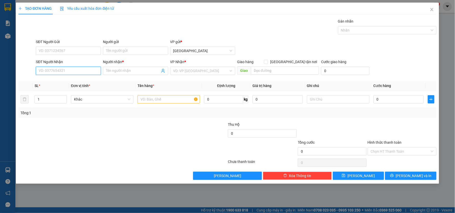
click at [81, 73] on input "SĐT Người Nhận" at bounding box center [68, 71] width 65 height 8
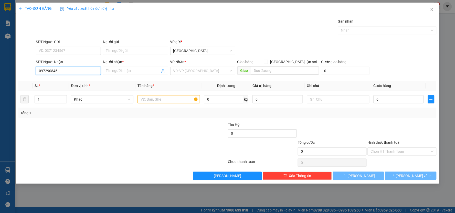
type input "0972908454"
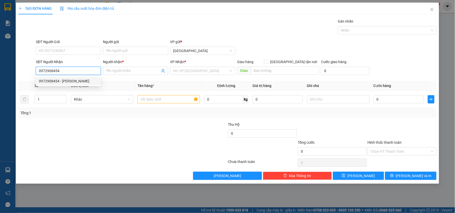
click at [77, 82] on div "0972908454 - [PERSON_NAME]" at bounding box center [68, 81] width 59 height 6
type input "[PERSON_NAME]"
type input "0972908454"
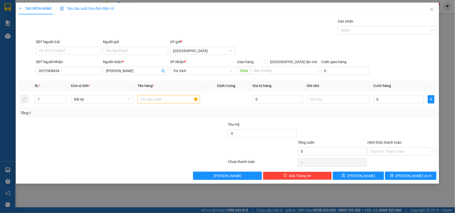
click at [129, 45] on div "Người gửi" at bounding box center [135, 43] width 65 height 8
click at [133, 47] on input "Người gửi" at bounding box center [135, 51] width 65 height 8
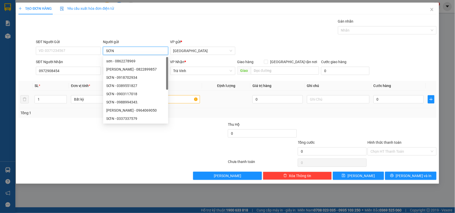
type input "SƠN"
click at [62, 95] on div "1" at bounding box center [51, 99] width 32 height 10
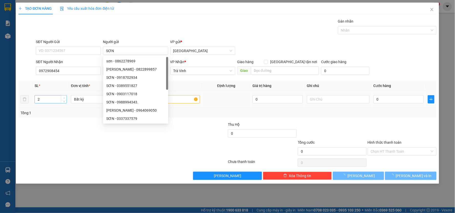
click at [62, 95] on span "Increase Value" at bounding box center [64, 97] width 6 height 5
type input "3"
click at [62, 95] on span "Increase Value" at bounding box center [64, 97] width 6 height 5
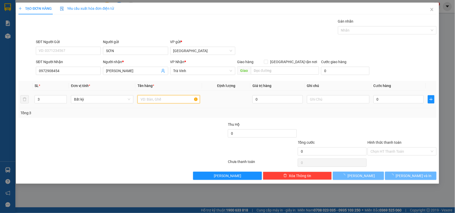
click at [182, 97] on input "text" at bounding box center [169, 99] width 62 height 8
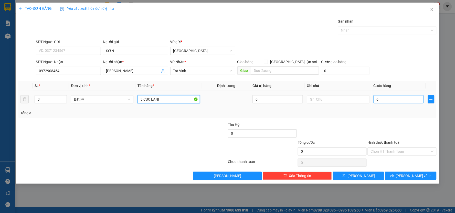
type input "3 CỤC LẠNH"
click at [394, 103] on input "0" at bounding box center [399, 99] width 50 height 8
type input "+1"
type input "1"
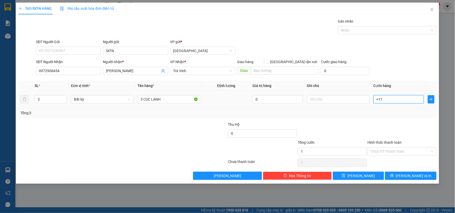
type input "+110"
type input "110"
type input "+1.100"
type input "1.100"
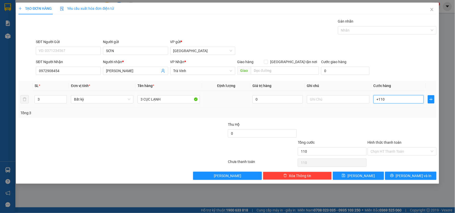
type input "1.100"
click at [86, 66] on div "SĐT Người Nhận" at bounding box center [68, 63] width 65 height 8
type input "1.100.000"
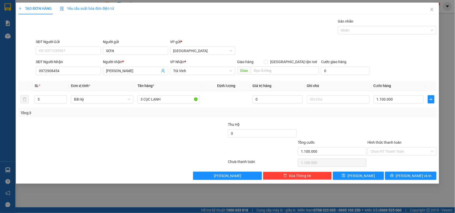
click at [86, 66] on div "SĐT Người Nhận" at bounding box center [68, 63] width 65 height 8
click at [86, 70] on input "0972908454" at bounding box center [68, 71] width 65 height 8
click at [216, 178] on button "[PERSON_NAME]" at bounding box center [227, 175] width 69 height 8
click at [442, 12] on div "Lưu nháp thành công" at bounding box center [400, 13] width 98 height 15
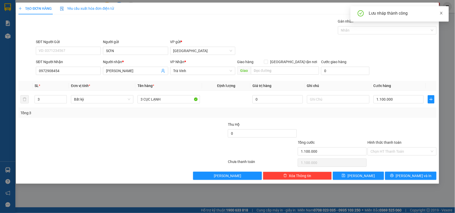
drag, startPoint x: 442, startPoint y: 12, endPoint x: 439, endPoint y: 13, distance: 2.9
click at [441, 13] on icon "close" at bounding box center [442, 13] width 4 height 4
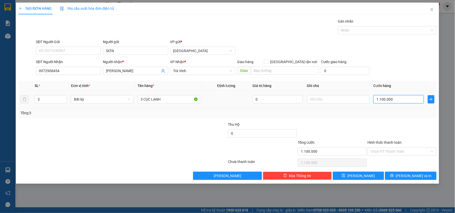
click at [412, 103] on input "1.100.000" at bounding box center [399, 99] width 50 height 8
type input "0"
drag, startPoint x: 397, startPoint y: 76, endPoint x: 424, endPoint y: 56, distance: 33.1
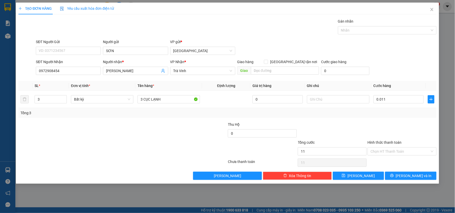
click at [397, 75] on div "SĐT Người Nhận 0972908454 Người nhận * THẢO TRINH VP Nhận * Trà Vinh Giao hàng …" at bounding box center [236, 68] width 403 height 18
click at [435, 13] on span "Close" at bounding box center [432, 10] width 14 height 14
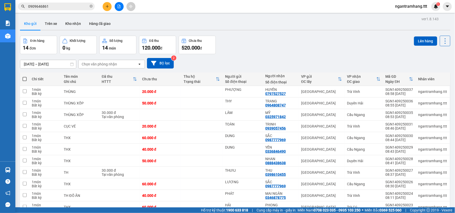
click at [91, 8] on span at bounding box center [91, 6] width 3 height 5
drag, startPoint x: 91, startPoint y: 8, endPoint x: 81, endPoint y: 8, distance: 9.7
click at [90, 8] on span at bounding box center [91, 7] width 3 height 6
click at [80, 8] on input "text" at bounding box center [58, 7] width 60 height 6
paste input "0972908454"
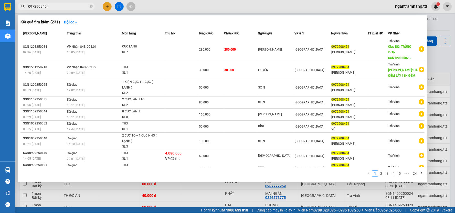
type input "0972908454"
click at [106, 4] on div at bounding box center [227, 106] width 455 height 213
click at [106, 4] on button at bounding box center [107, 6] width 9 height 9
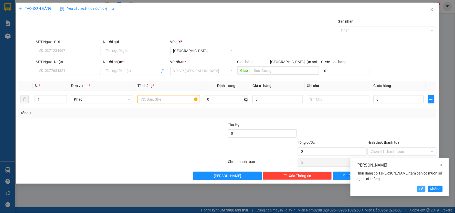
click at [421, 186] on span "Có" at bounding box center [421, 189] width 4 height 6
type input "SƠN"
type input "0972908454"
type input "[PERSON_NAME]"
type input "3"
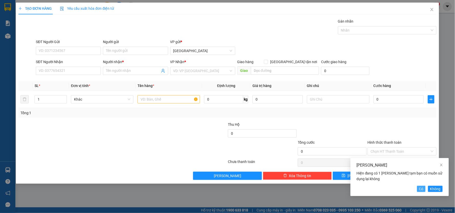
type input "3 CỤC LẠNH"
type input "1.100.000"
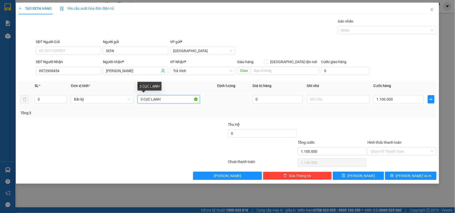
drag, startPoint x: 168, startPoint y: 99, endPoint x: 0, endPoint y: 103, distance: 167.8
click at [0, 103] on div "TẠO ĐƠN HÀNG Yêu cầu xuất hóa đơn điện tử Transit Pickup Surcharge Ids Transit …" at bounding box center [227, 106] width 455 height 213
type input "2 CỤC TO + 1 CỤC NHỎ ( LẠNH )"
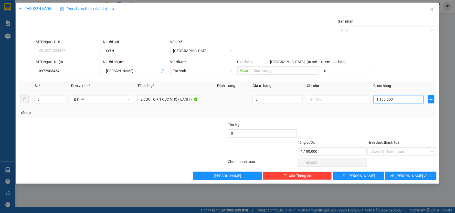
click at [388, 96] on input "1.100.000" at bounding box center [399, 99] width 50 height 8
drag, startPoint x: 390, startPoint y: 88, endPoint x: 406, endPoint y: 142, distance: 56.2
click at [393, 93] on table "SL * Đơn vị tính * Tên hàng * Định lượng Giá trị hàng Ghi chú Cước hàng 3 Bất k…" at bounding box center [227, 94] width 418 height 27
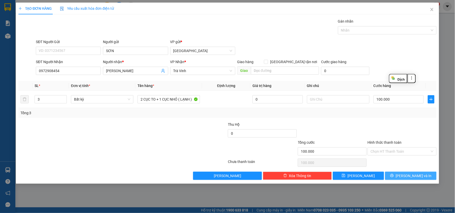
click at [394, 176] on icon "printer" at bounding box center [392, 175] width 4 height 4
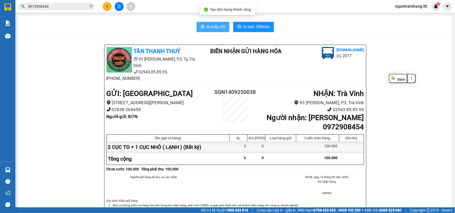
click at [211, 29] on span "In mẫu A5" at bounding box center [216, 27] width 18 height 6
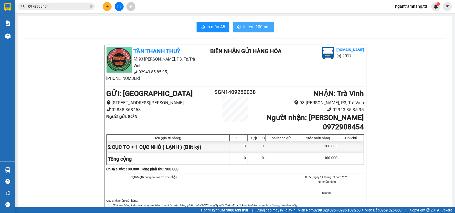
click at [244, 24] on span "In tem 100mm" at bounding box center [257, 27] width 26 height 6
click at [67, 5] on input "0972908454" at bounding box center [58, 7] width 60 height 6
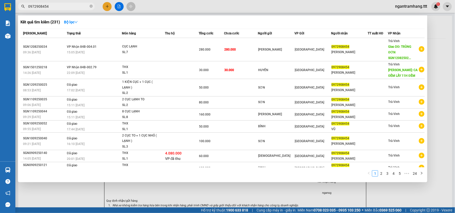
click at [67, 5] on input "0972908454" at bounding box center [58, 7] width 60 height 6
click at [186, 9] on div at bounding box center [227, 106] width 455 height 213
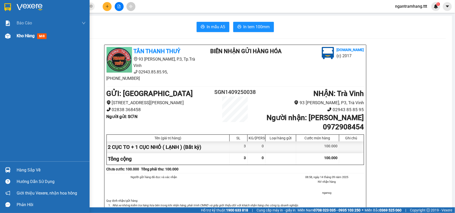
click at [8, 39] on div at bounding box center [7, 35] width 9 height 9
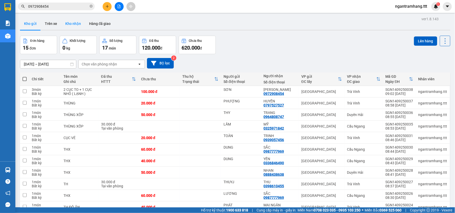
click at [73, 22] on button "Kho nhận" at bounding box center [73, 23] width 24 height 12
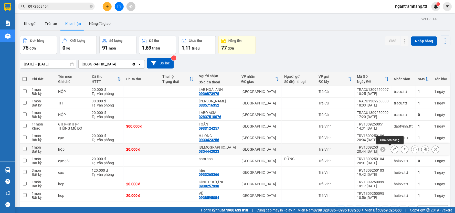
click at [393, 150] on icon at bounding box center [395, 149] width 4 height 4
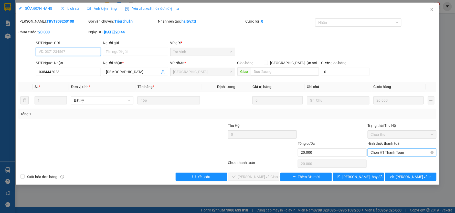
click at [377, 152] on span "Chọn HT Thanh Toán" at bounding box center [402, 152] width 63 height 8
drag, startPoint x: 376, startPoint y: 161, endPoint x: 236, endPoint y: 164, distance: 139.8
click at [375, 162] on div "Tại văn phòng" at bounding box center [402, 163] width 63 height 6
click at [243, 175] on span "[PERSON_NAME] và Giao hàng" at bounding box center [262, 177] width 49 height 6
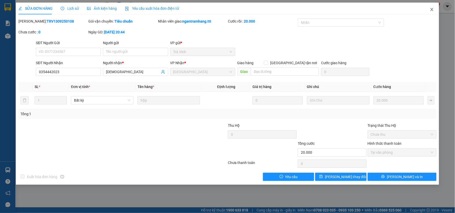
click at [431, 15] on span "Close" at bounding box center [432, 10] width 14 height 14
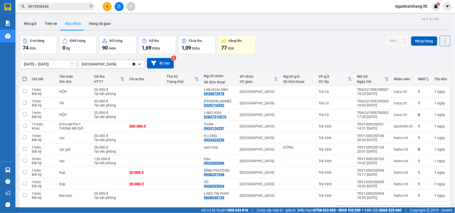
click at [104, 3] on div at bounding box center [119, 6] width 38 height 9
click at [106, 8] on icon "plus" at bounding box center [107, 7] width 4 height 4
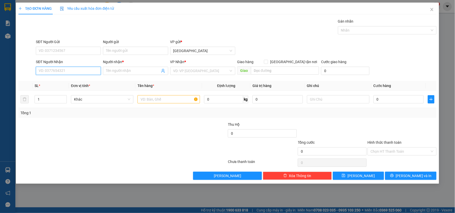
click at [87, 69] on input "SĐT Người Nhận" at bounding box center [68, 71] width 65 height 8
type input "0924303665"
click at [66, 83] on div "0924303665 - PHÁT" at bounding box center [68, 81] width 59 height 6
type input "PHÁT"
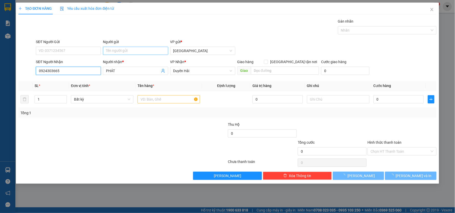
type input "0924303665"
click at [135, 53] on input "Người gửi" at bounding box center [135, 51] width 65 height 8
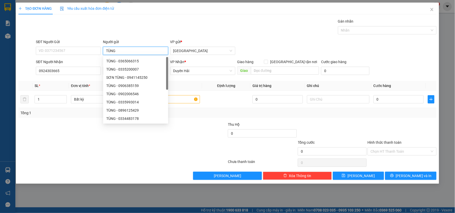
type input "TÙNG"
click at [129, 34] on div "Gói vận chuyển * Tiêu chuẩn Gán nhãn Nhãn" at bounding box center [236, 27] width 403 height 18
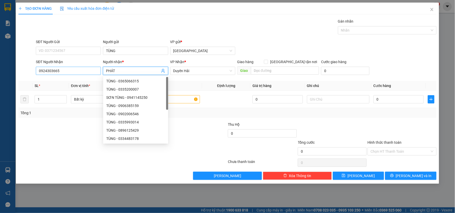
drag, startPoint x: 129, startPoint y: 71, endPoint x: 85, endPoint y: 72, distance: 44.6
click at [85, 72] on div "SĐT Người Nhận 0924303665 Người nhận * PHÁT VP Nhận * Duyên Hải Giao hàng [GEOG…" at bounding box center [236, 68] width 403 height 18
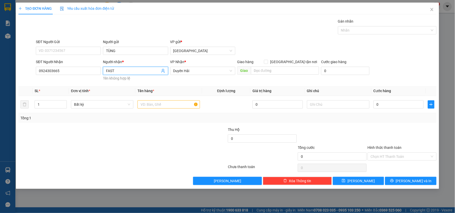
drag, startPoint x: 128, startPoint y: 72, endPoint x: 0, endPoint y: 80, distance: 127.8
click at [0, 80] on div "TẠO ĐƠN HÀNG Yêu cầu xuất hóa đơn điện tử Transit Pickup Surcharge Ids Transit …" at bounding box center [227, 106] width 455 height 213
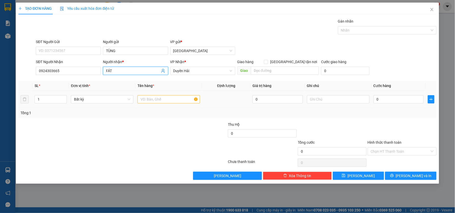
type input "FÁT"
click at [178, 102] on input "text" at bounding box center [169, 99] width 62 height 8
type input "HOP"
click at [382, 100] on input "0" at bounding box center [399, 99] width 50 height 8
click at [391, 66] on div "SĐT Người Nhận 0924303665 Người nhận * FÁT VP Nhận * Duyên Hải Giao hàng [GEOGR…" at bounding box center [236, 68] width 403 height 18
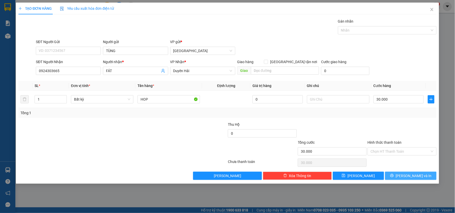
click at [409, 178] on span "[PERSON_NAME] và In" at bounding box center [414, 176] width 36 height 6
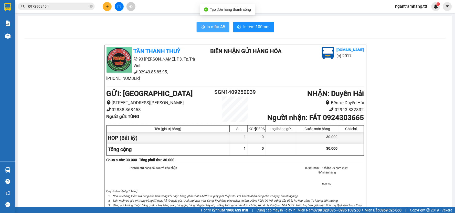
click at [213, 22] on button "In mẫu A5" at bounding box center [213, 27] width 33 height 10
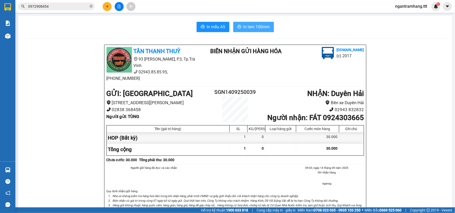
click at [255, 27] on span "In tem 100mm" at bounding box center [257, 27] width 26 height 6
